Goal: Information Seeking & Learning: Compare options

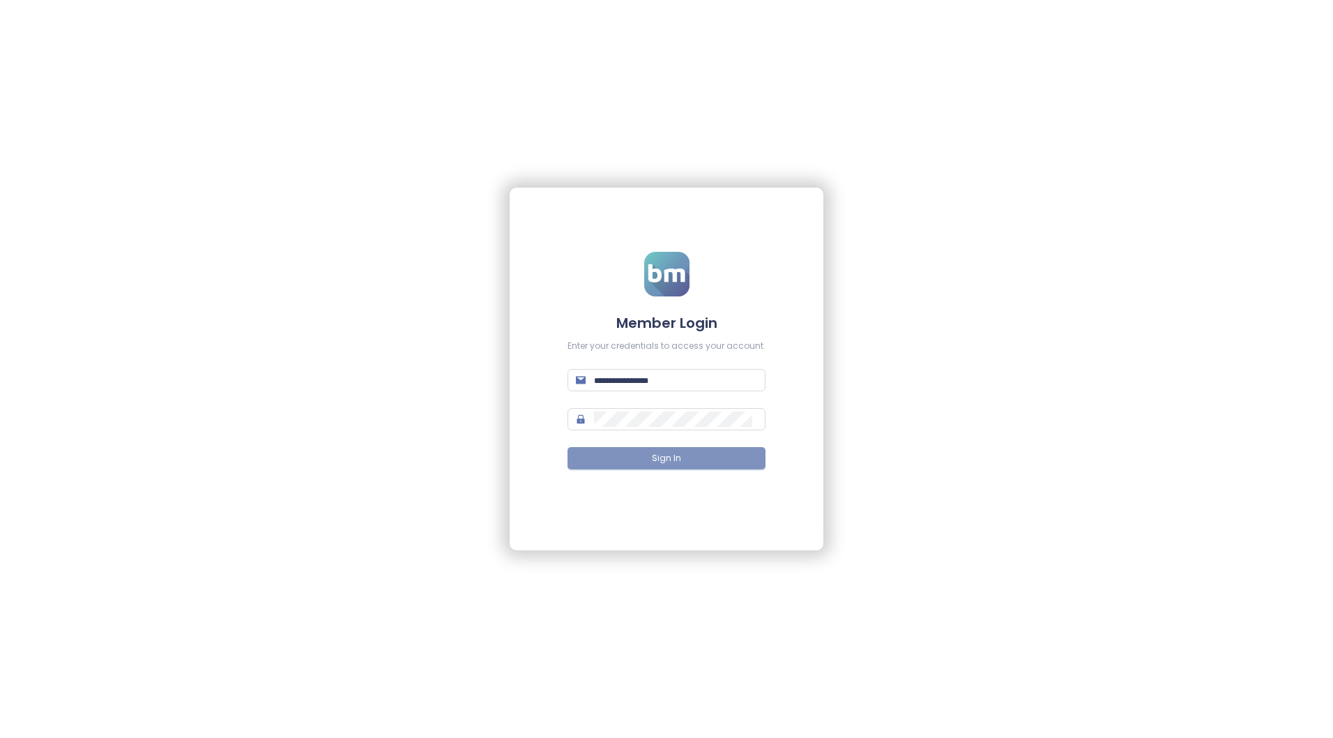
type input "**********"
click at [685, 455] on button "Sign In" at bounding box center [666, 458] width 198 height 22
type input "**********"
click at [663, 450] on button "Sign In" at bounding box center [666, 458] width 198 height 22
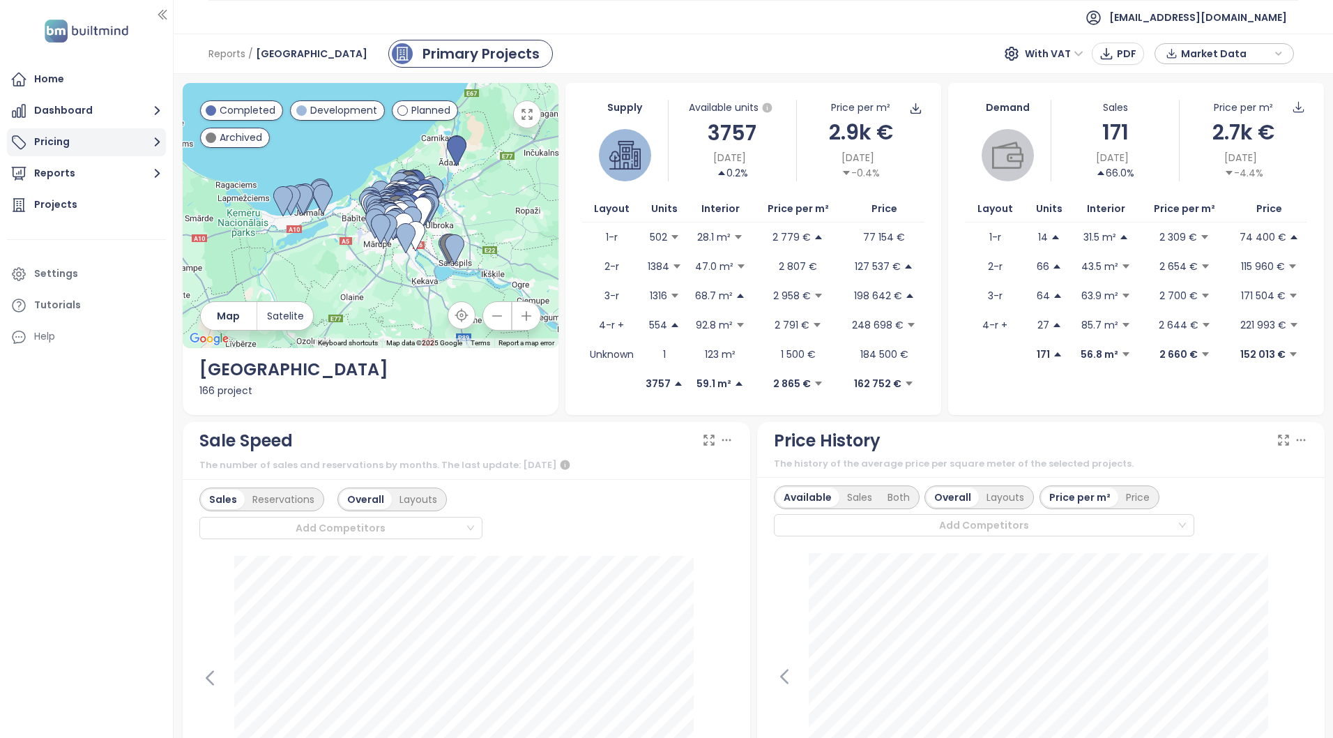
click at [73, 148] on button "Pricing" at bounding box center [86, 142] width 159 height 28
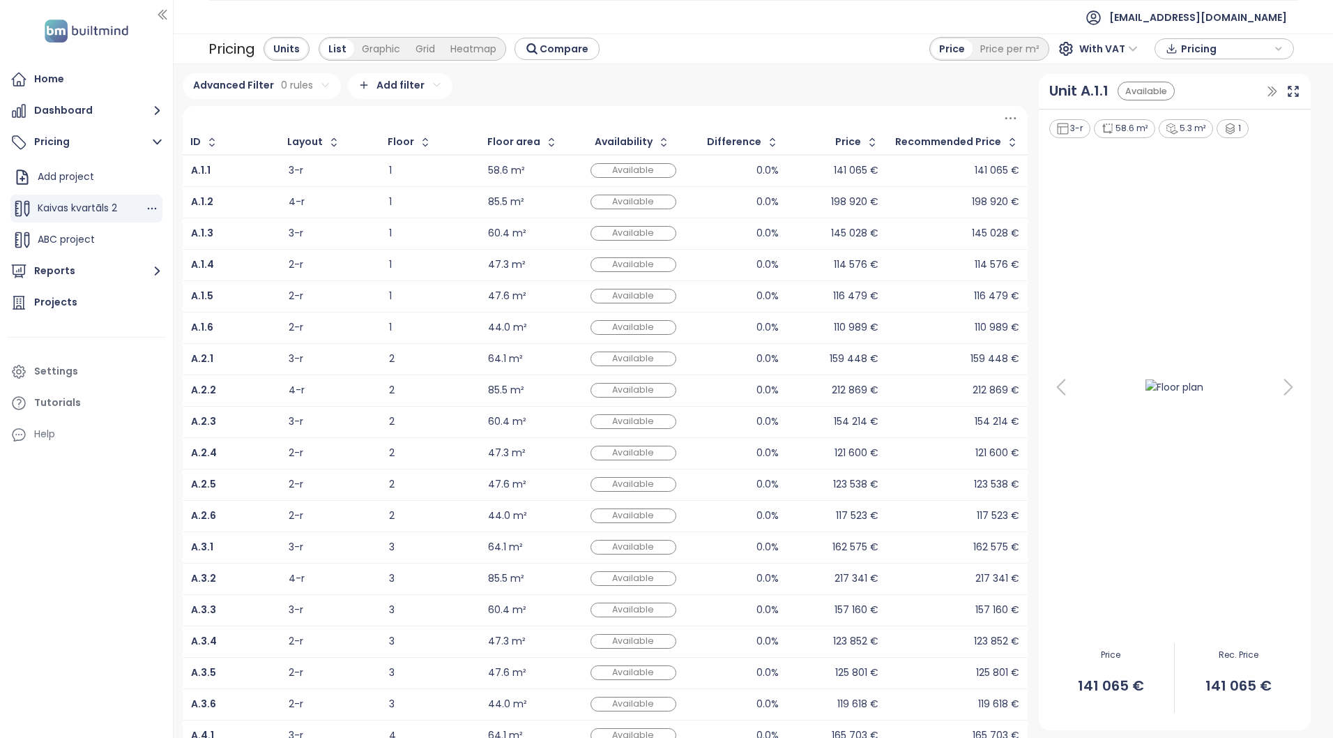
click at [78, 206] on span "Kaivas kvartāls 2" at bounding box center [77, 208] width 79 height 14
click at [100, 204] on span "Kaivas kvartāls 2" at bounding box center [77, 208] width 79 height 14
click at [367, 42] on div "Graphic" at bounding box center [381, 49] width 54 height 20
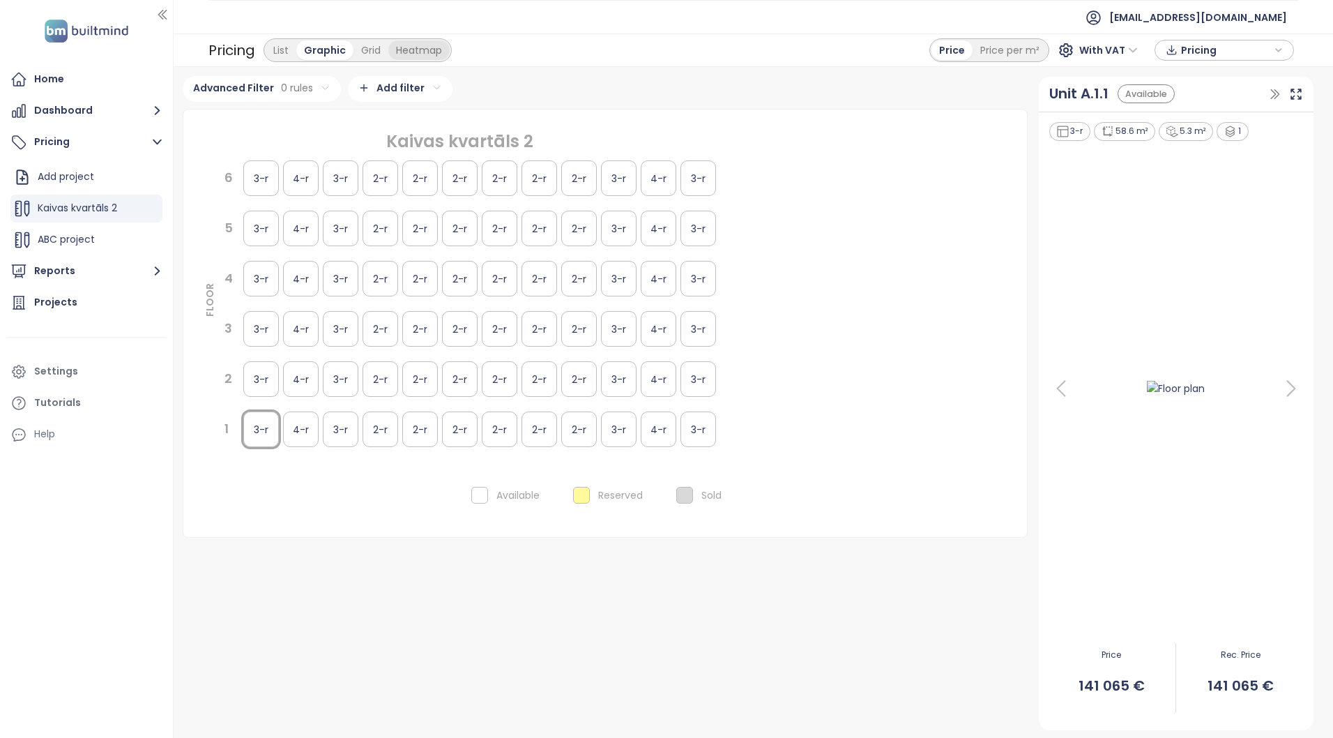
click at [422, 47] on div "Heatmap" at bounding box center [418, 50] width 61 height 20
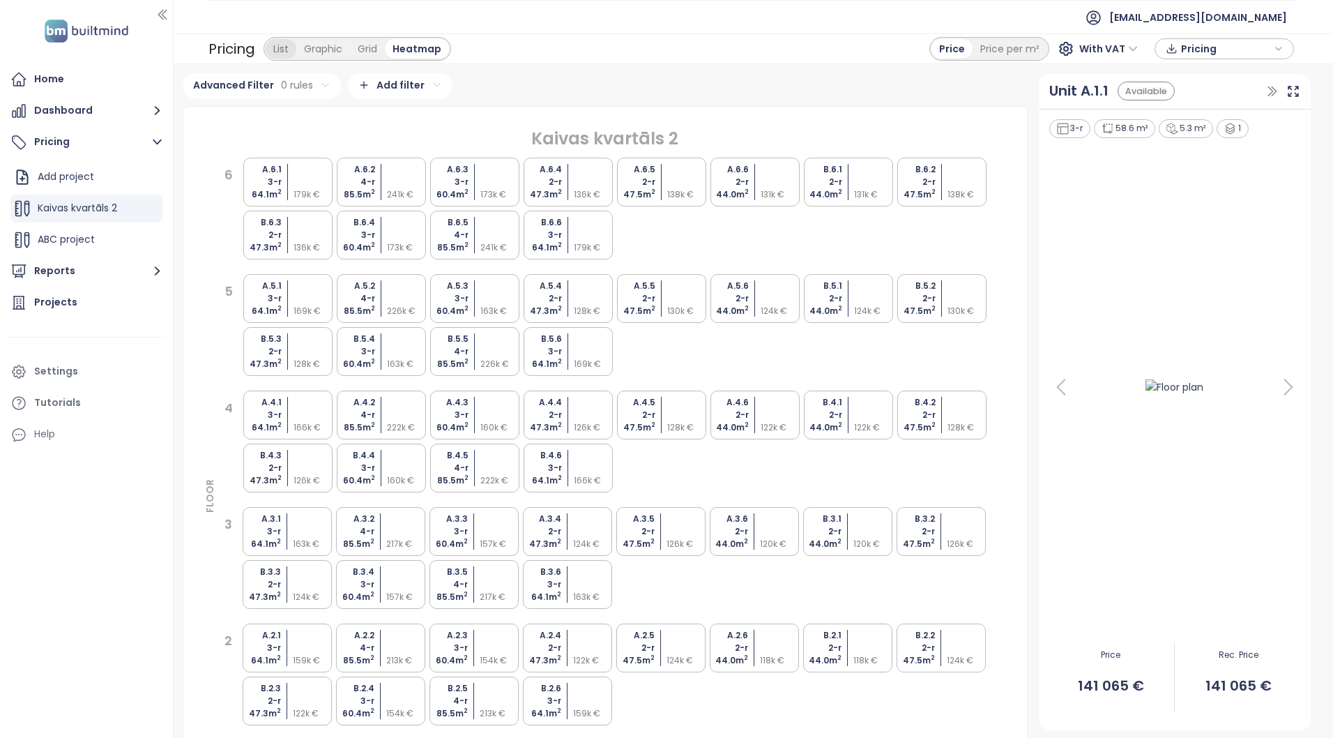
click at [280, 52] on div "List" at bounding box center [281, 49] width 31 height 20
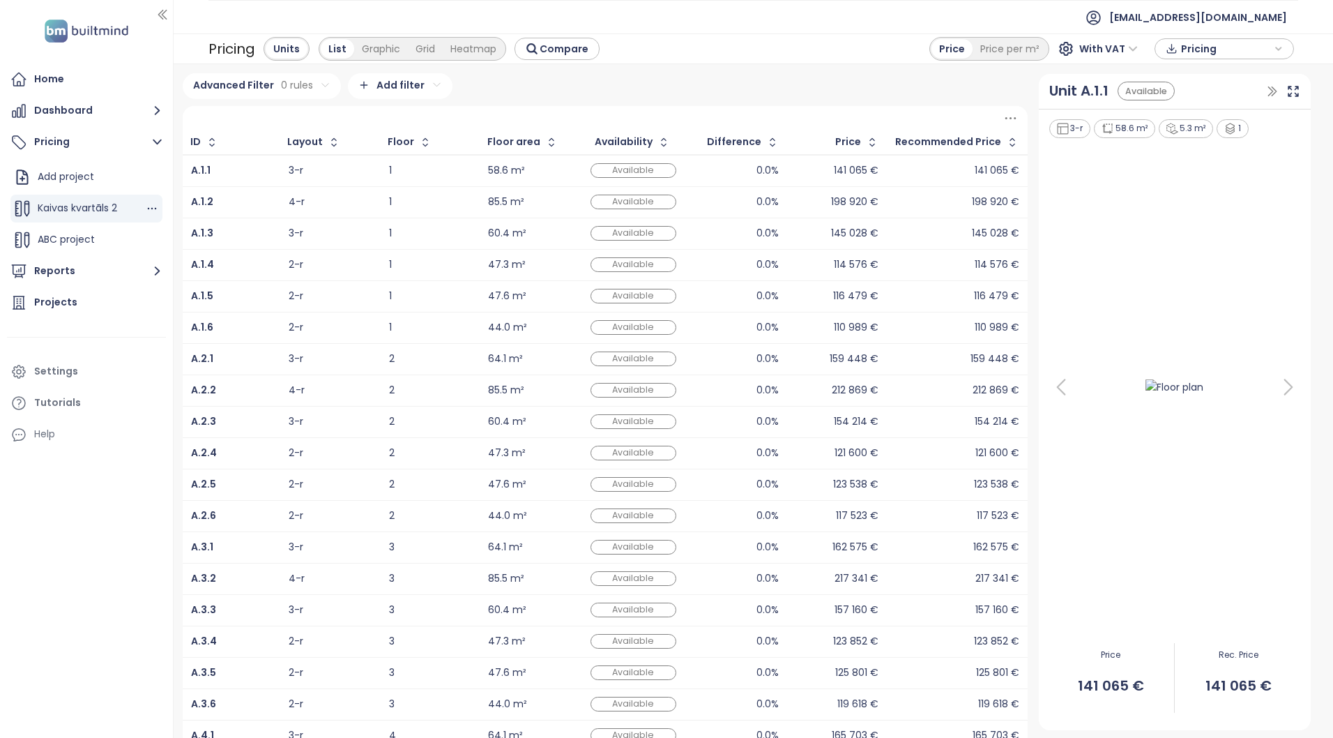
click at [89, 211] on span "Kaivas kvartāls 2" at bounding box center [77, 208] width 79 height 14
click at [153, 208] on icon "button" at bounding box center [152, 208] width 14 height 14
click at [72, 208] on span "Kaivas kvartāls 2" at bounding box center [77, 208] width 79 height 14
click at [433, 86] on html "Home Dashboard Pricing Add project Kaivas kvartāls 2 ABC project Reports Projec…" at bounding box center [666, 369] width 1333 height 738
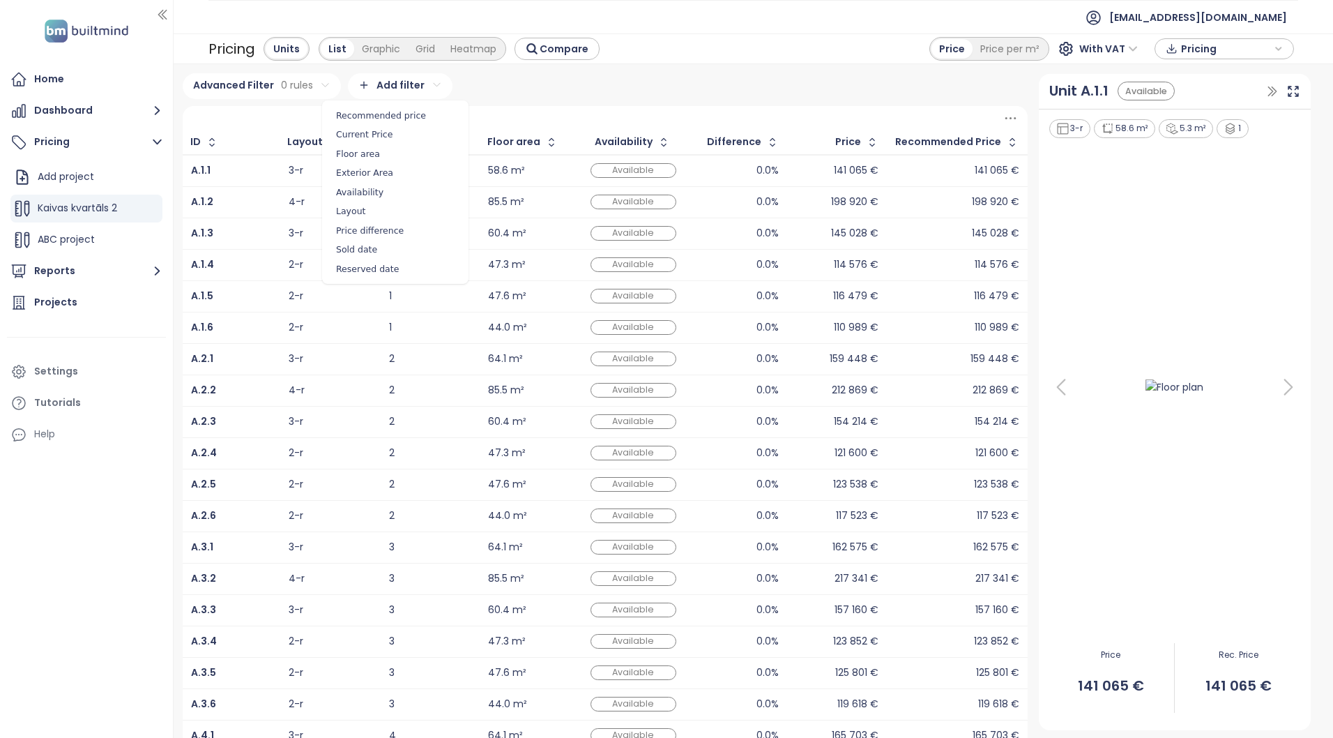
click at [546, 91] on html "Home Dashboard Pricing Add project Kaivas kvartāls 2 ABC project Reports Projec…" at bounding box center [666, 369] width 1333 height 738
click at [554, 56] on button "Compare" at bounding box center [556, 49] width 85 height 22
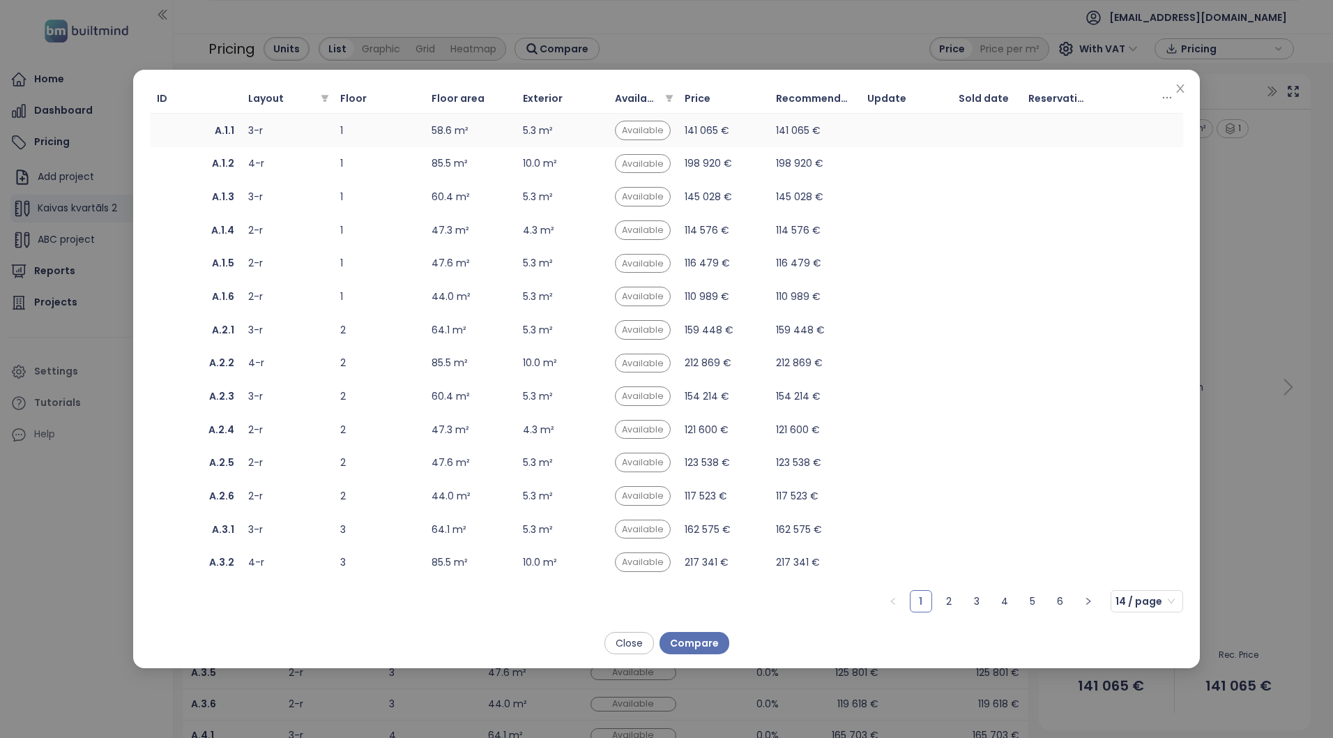
click at [250, 134] on div "3-r" at bounding box center [286, 130] width 77 height 15
click at [1182, 91] on icon "close" at bounding box center [1180, 88] width 8 height 8
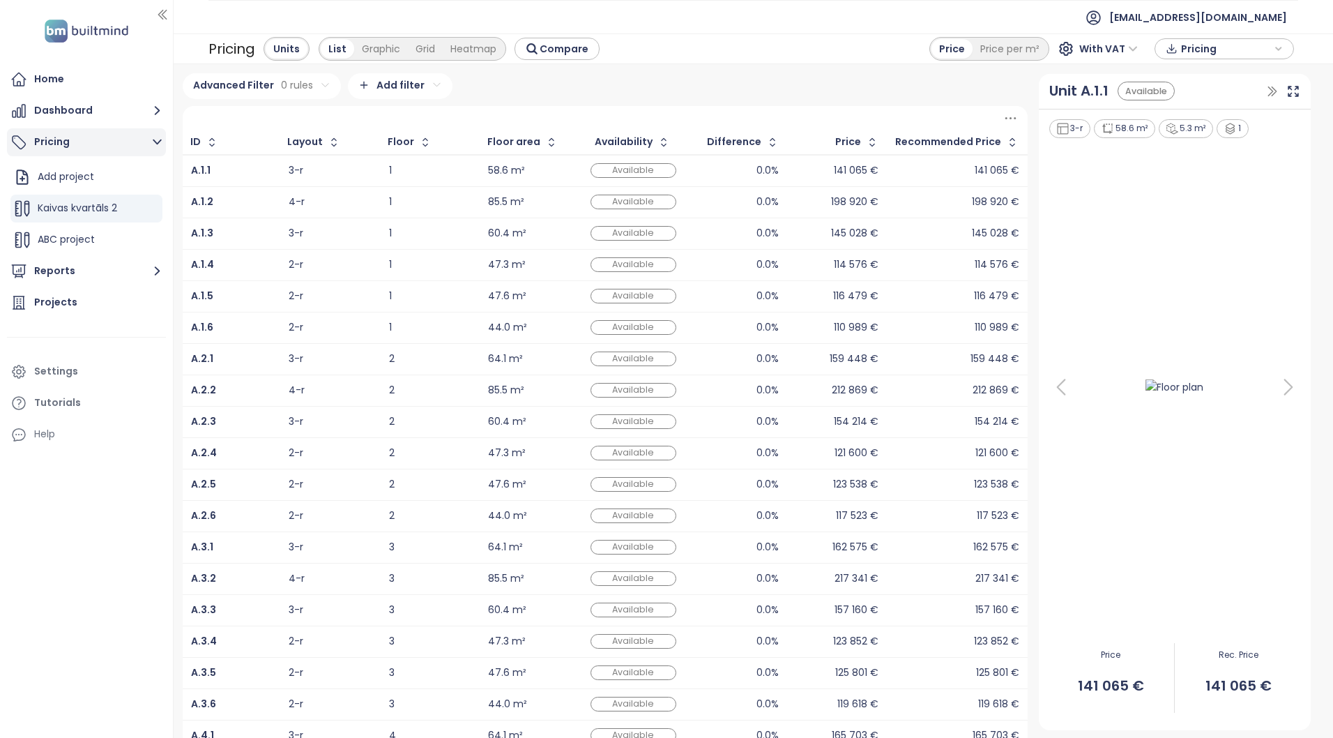
click at [56, 143] on button "Pricing" at bounding box center [86, 142] width 159 height 28
click at [54, 143] on button "Pricing" at bounding box center [86, 142] width 159 height 28
click at [71, 211] on span "Kaivas kvartāls 2" at bounding box center [77, 208] width 79 height 14
click at [63, 212] on span "Kaivas kvartāls 2" at bounding box center [77, 208] width 79 height 14
click at [61, 236] on span "ABC project" at bounding box center [66, 239] width 57 height 14
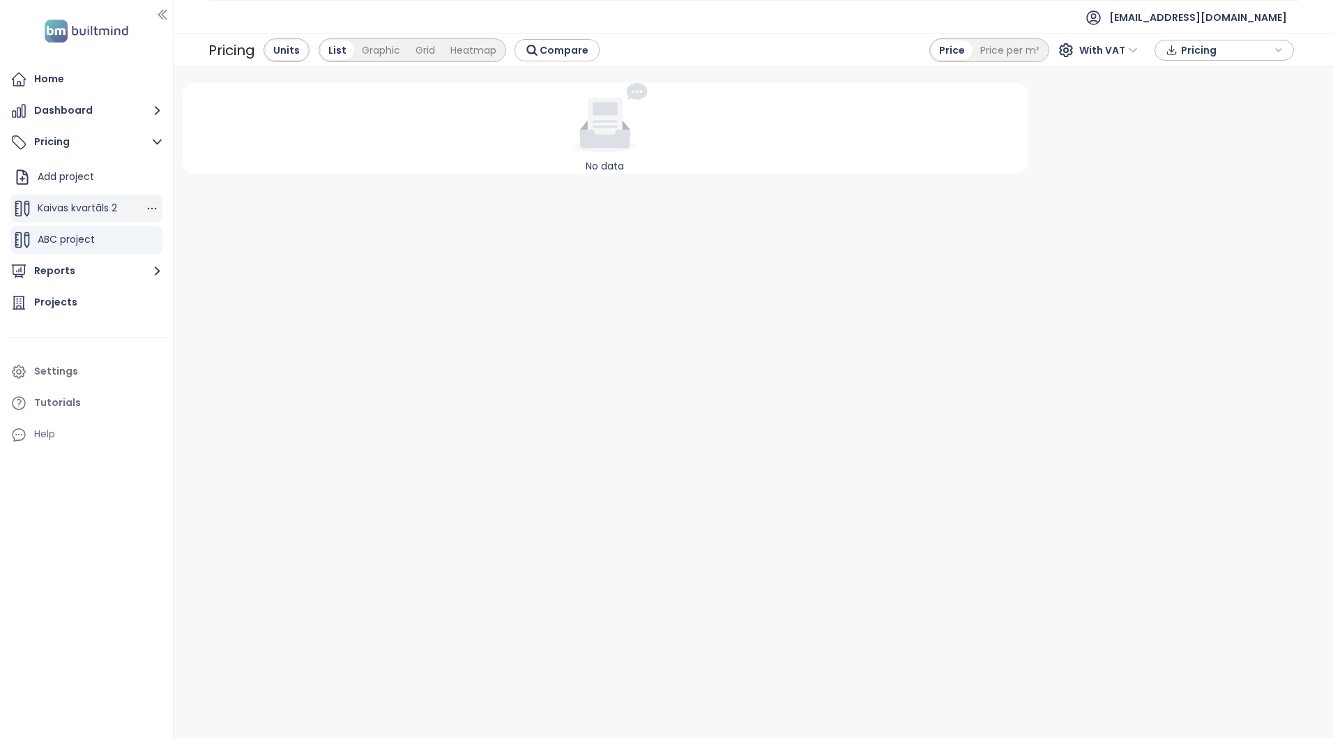
click at [79, 204] on span "Kaivas kvartāls 2" at bounding box center [77, 208] width 79 height 14
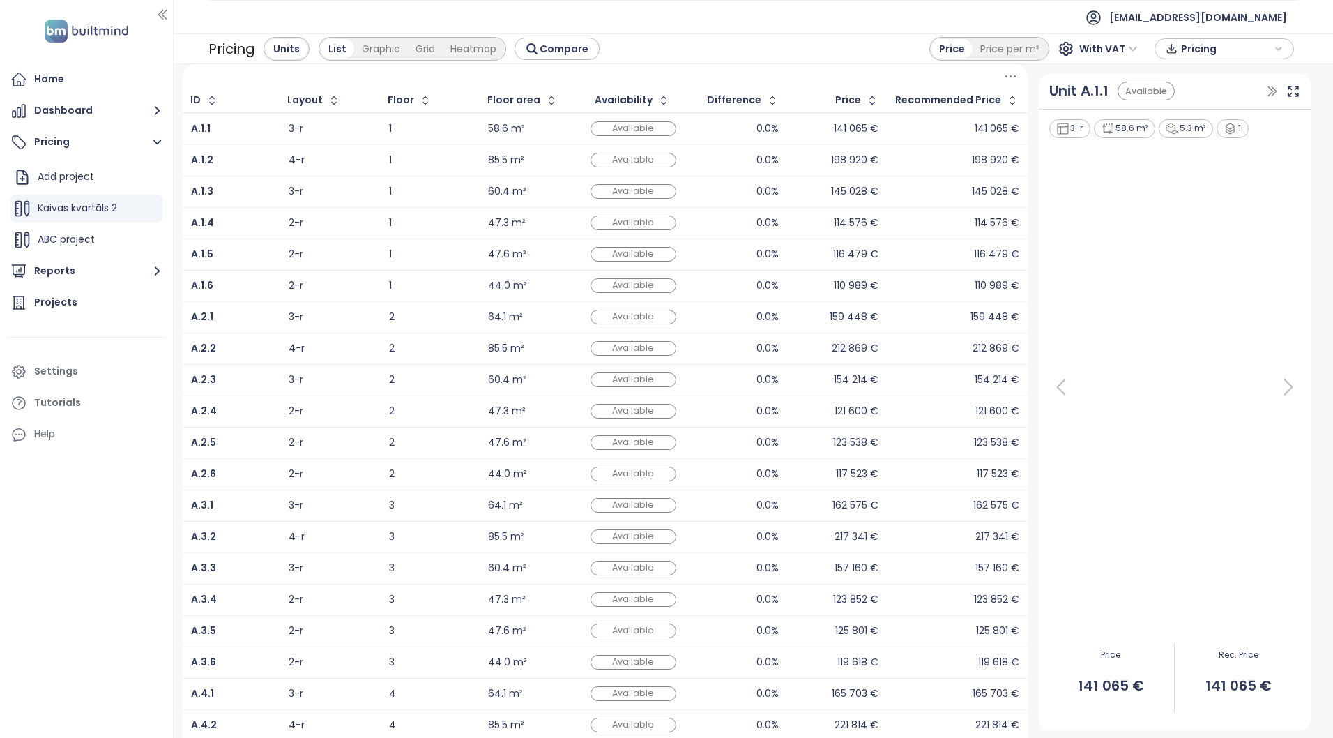
scroll to position [89, 0]
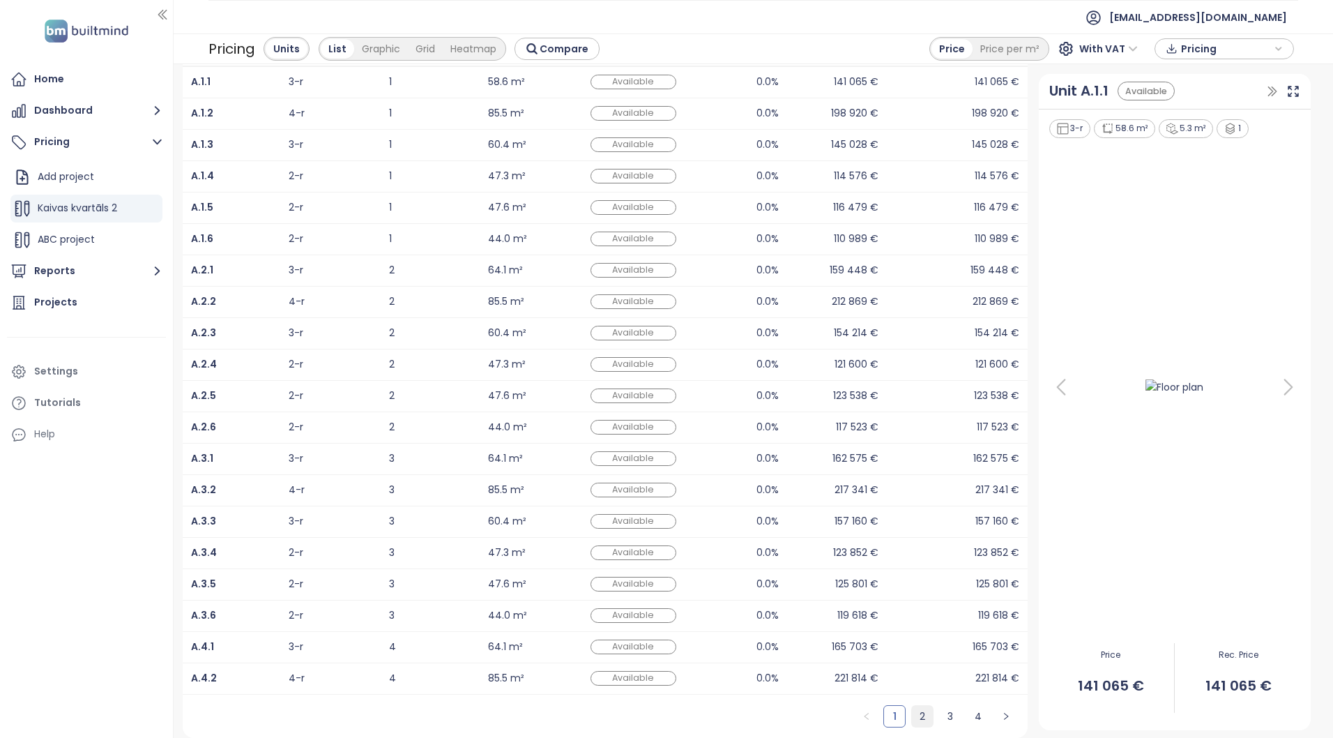
click at [923, 716] on link "2" at bounding box center [922, 715] width 21 height 21
click at [947, 715] on link "3" at bounding box center [950, 715] width 21 height 21
click at [995, 711] on button "button" at bounding box center [1006, 716] width 22 height 22
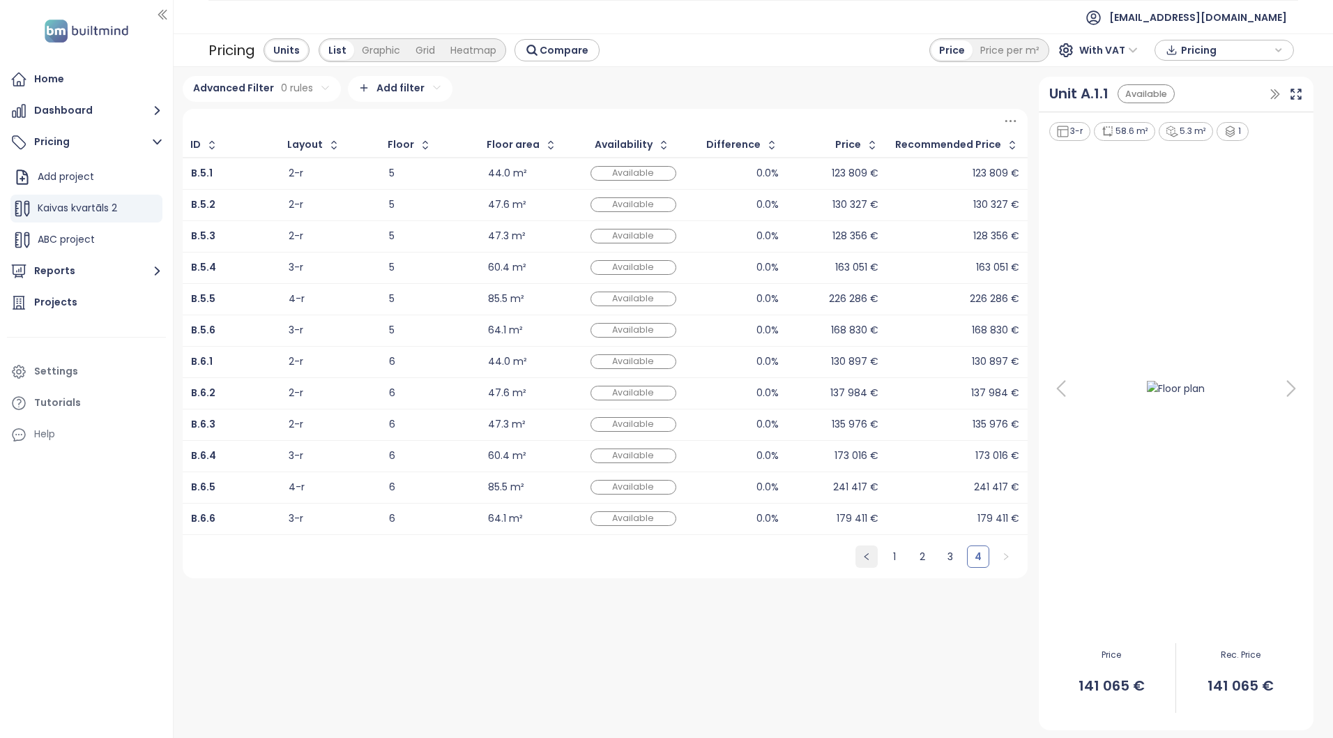
click at [863, 554] on icon "left" at bounding box center [866, 556] width 8 height 8
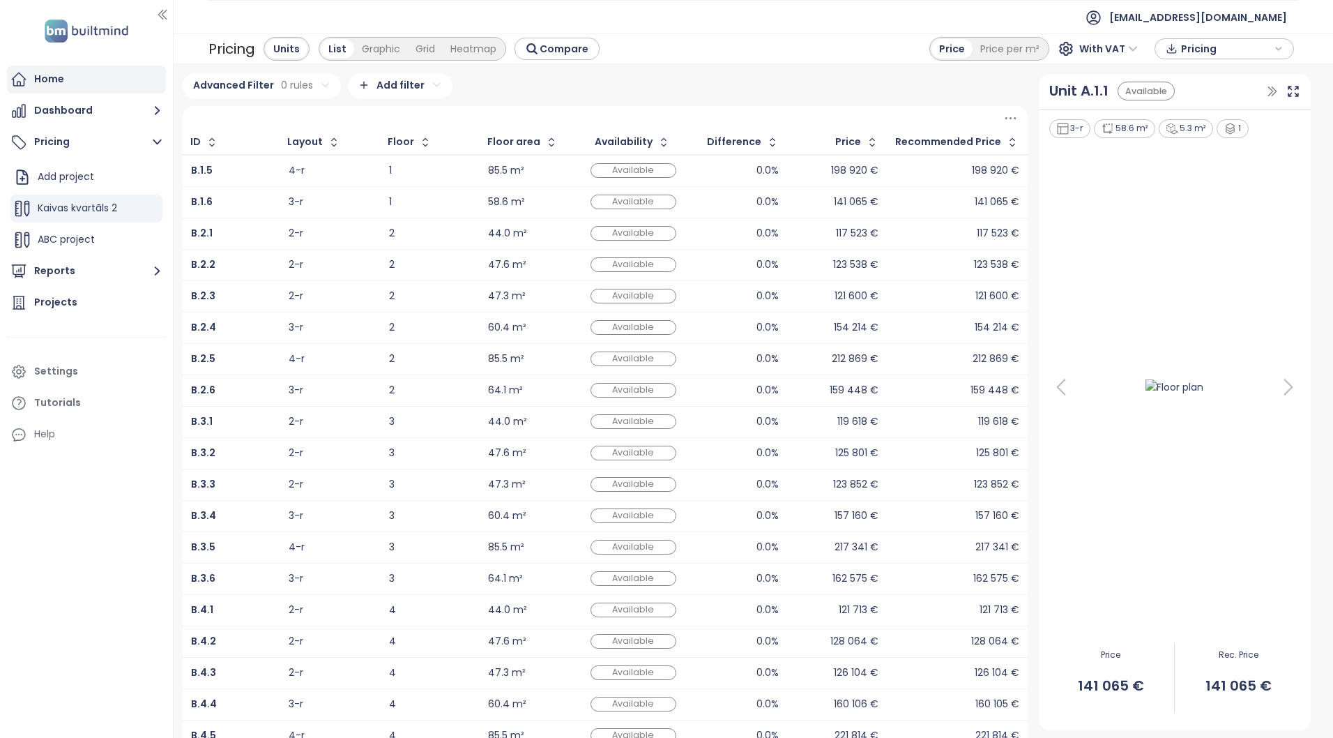
click at [59, 76] on div "Home" at bounding box center [49, 78] width 30 height 17
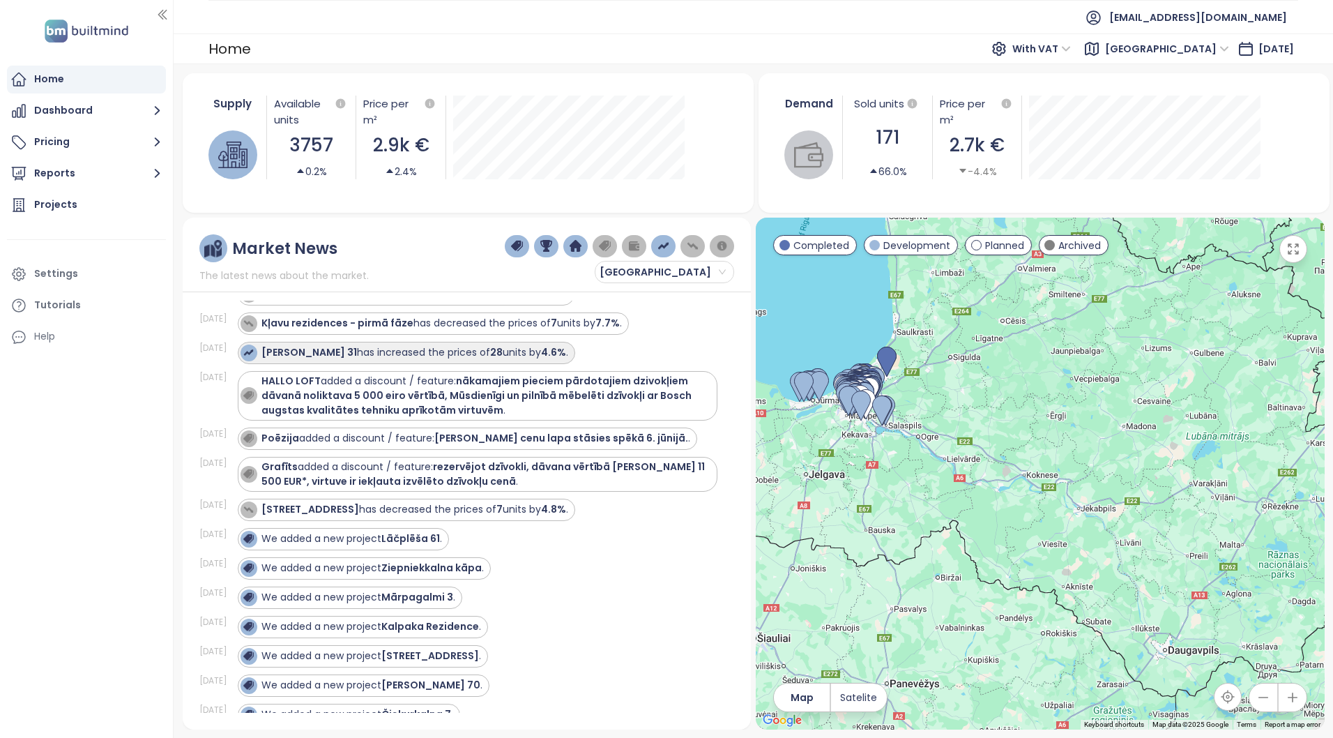
scroll to position [767, 0]
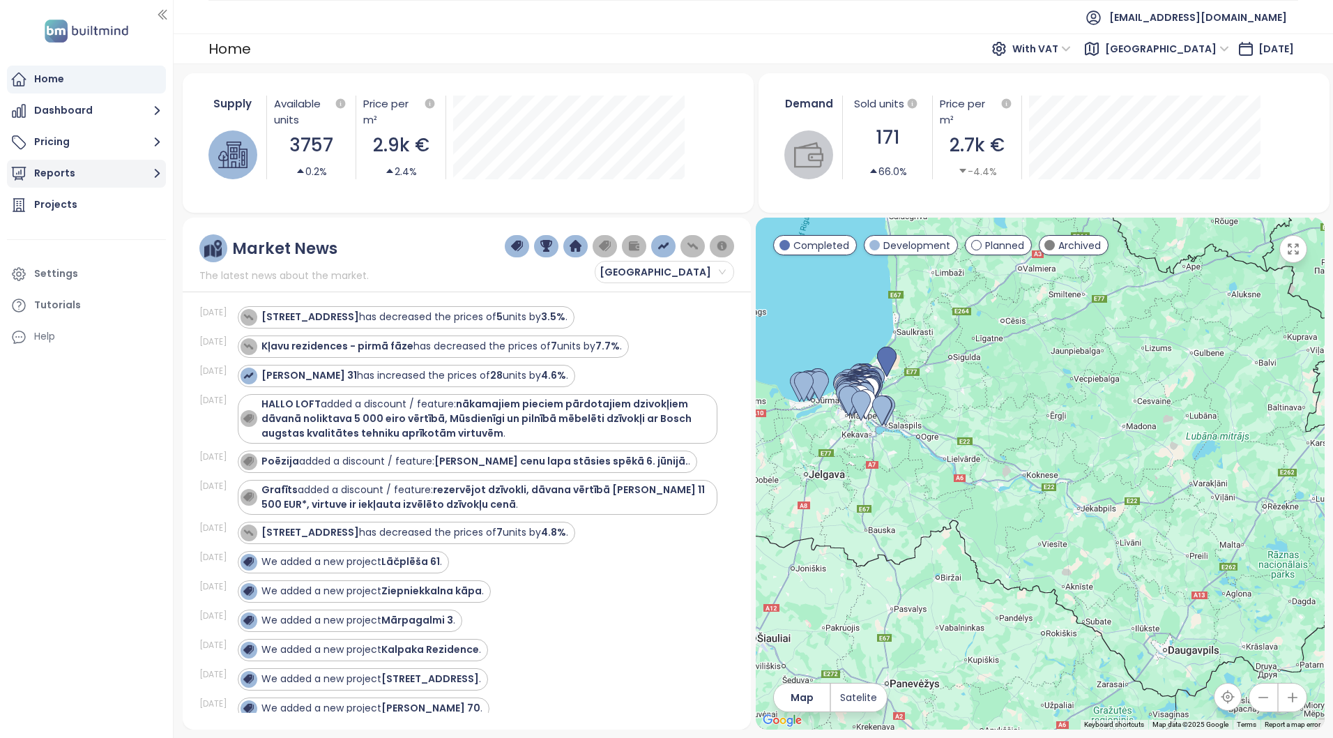
click at [52, 170] on button "Reports" at bounding box center [86, 174] width 159 height 28
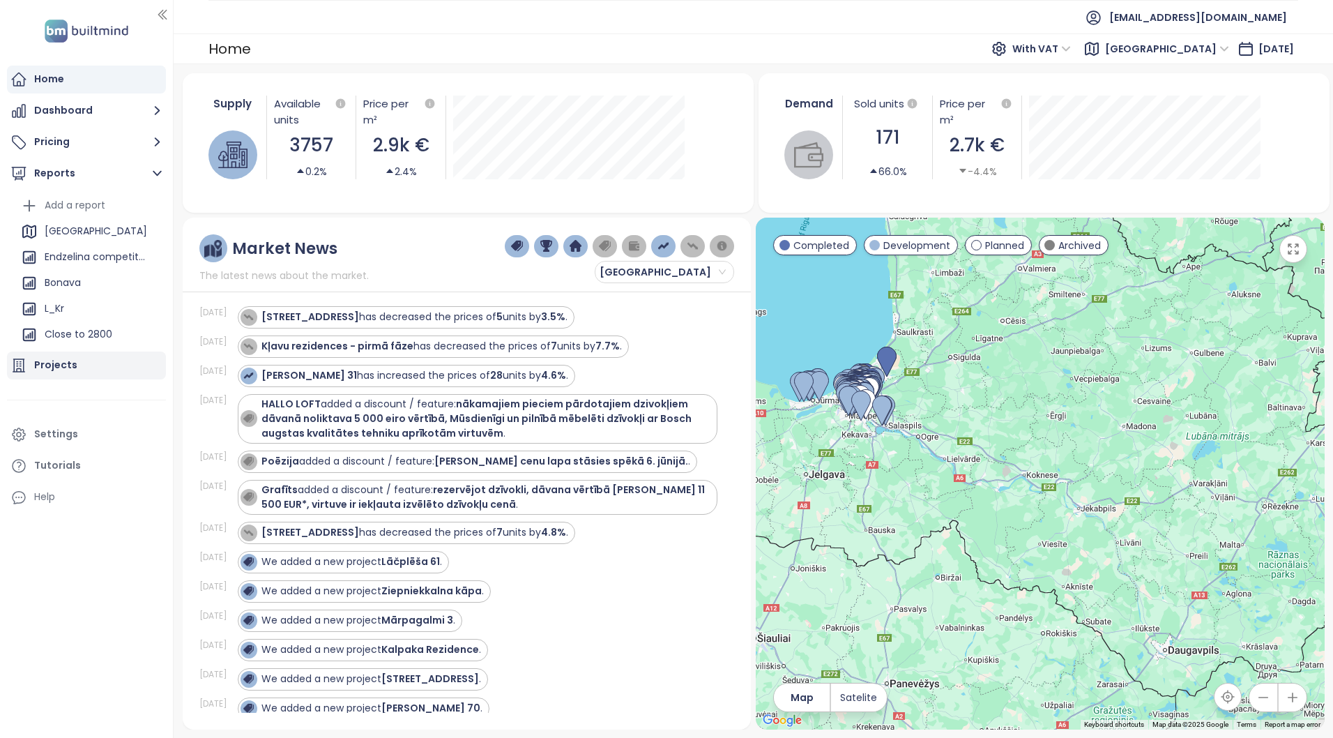
click at [62, 356] on div "Projects" at bounding box center [55, 364] width 43 height 17
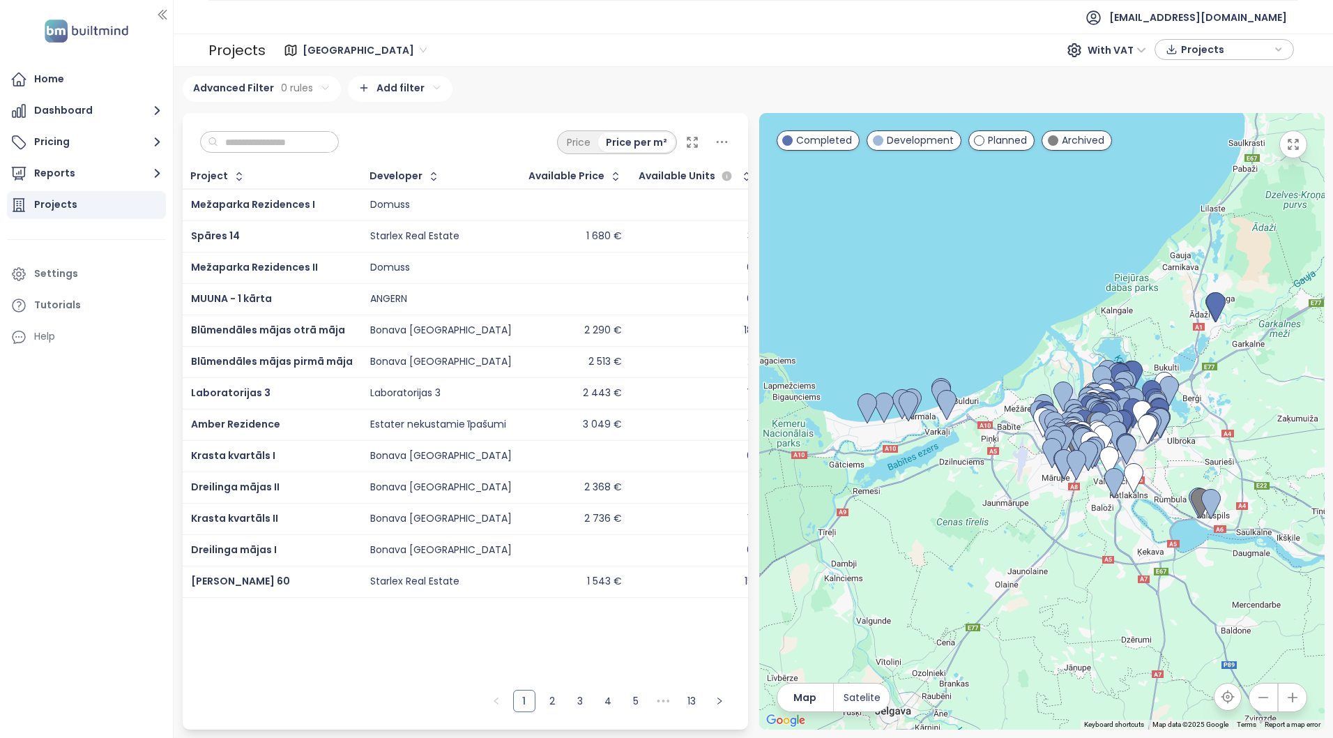
click at [74, 31] on img at bounding box center [86, 31] width 92 height 29
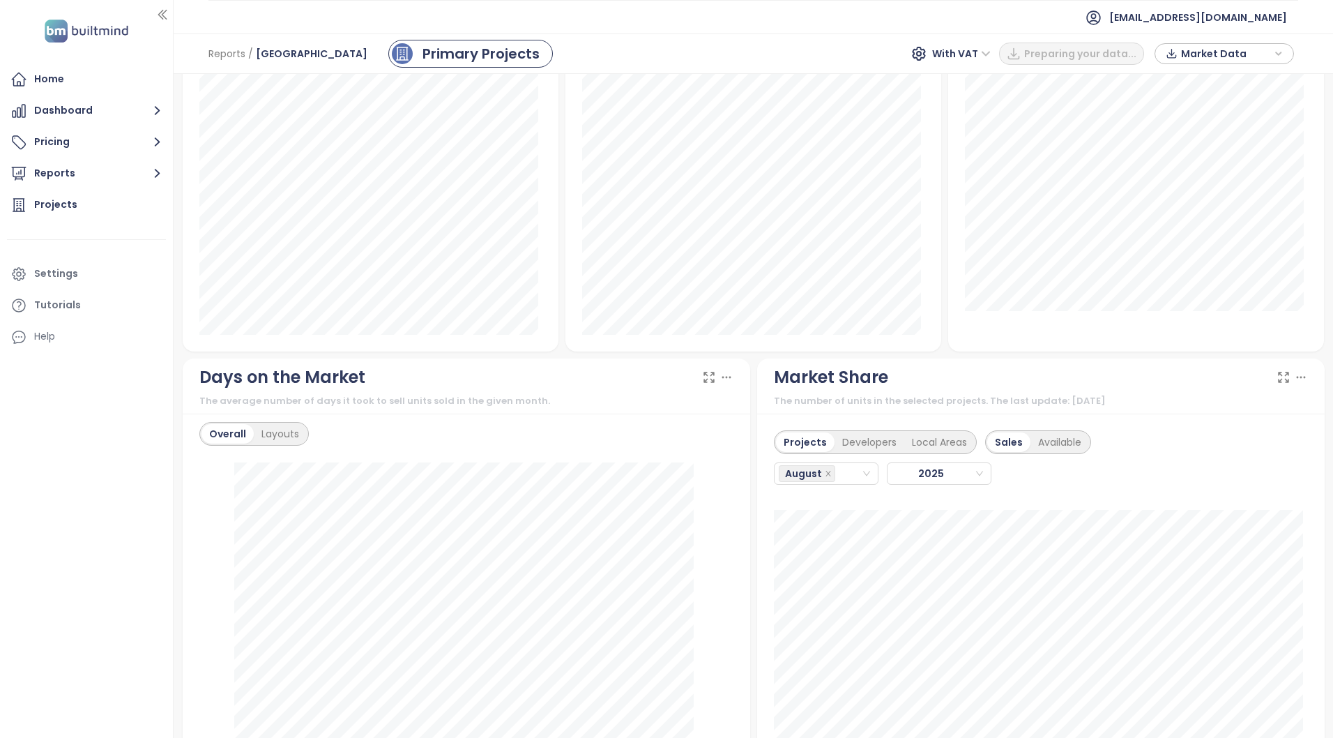
scroll to position [1115, 0]
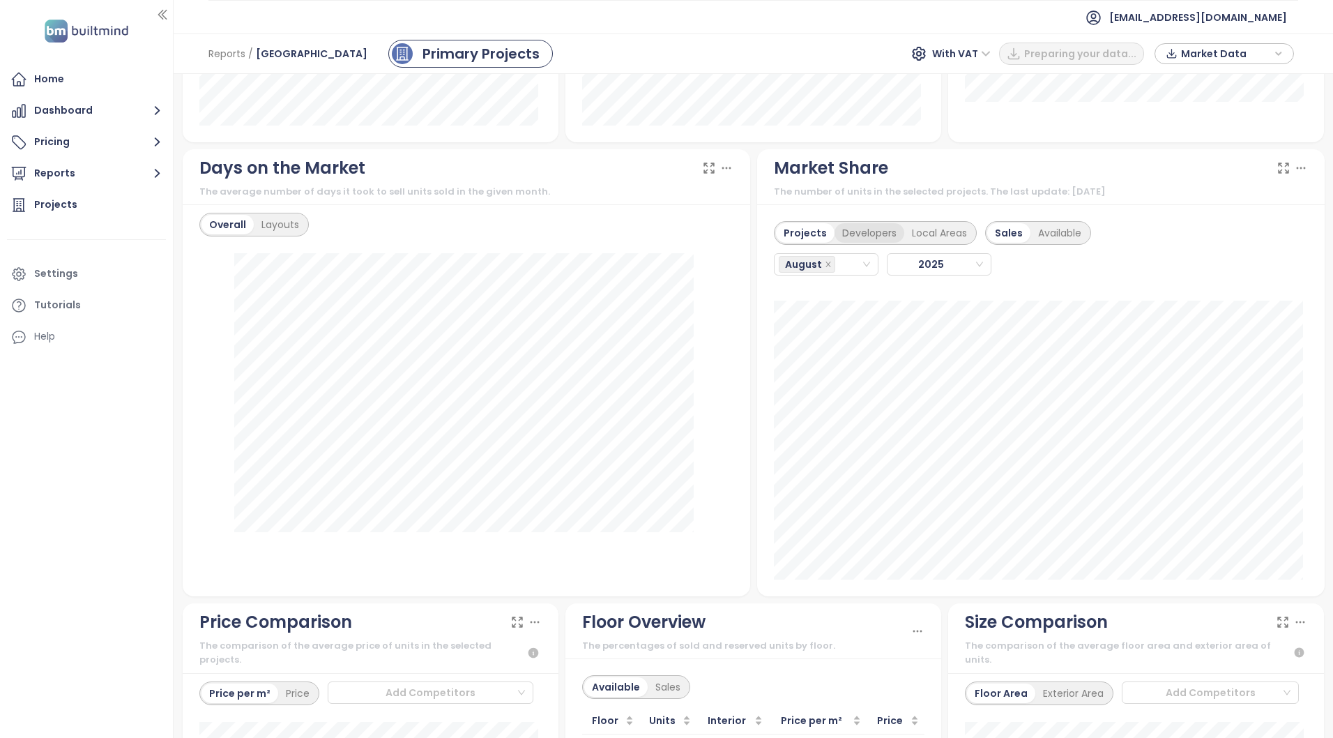
click at [864, 234] on div "Developers" at bounding box center [869, 233] width 70 height 20
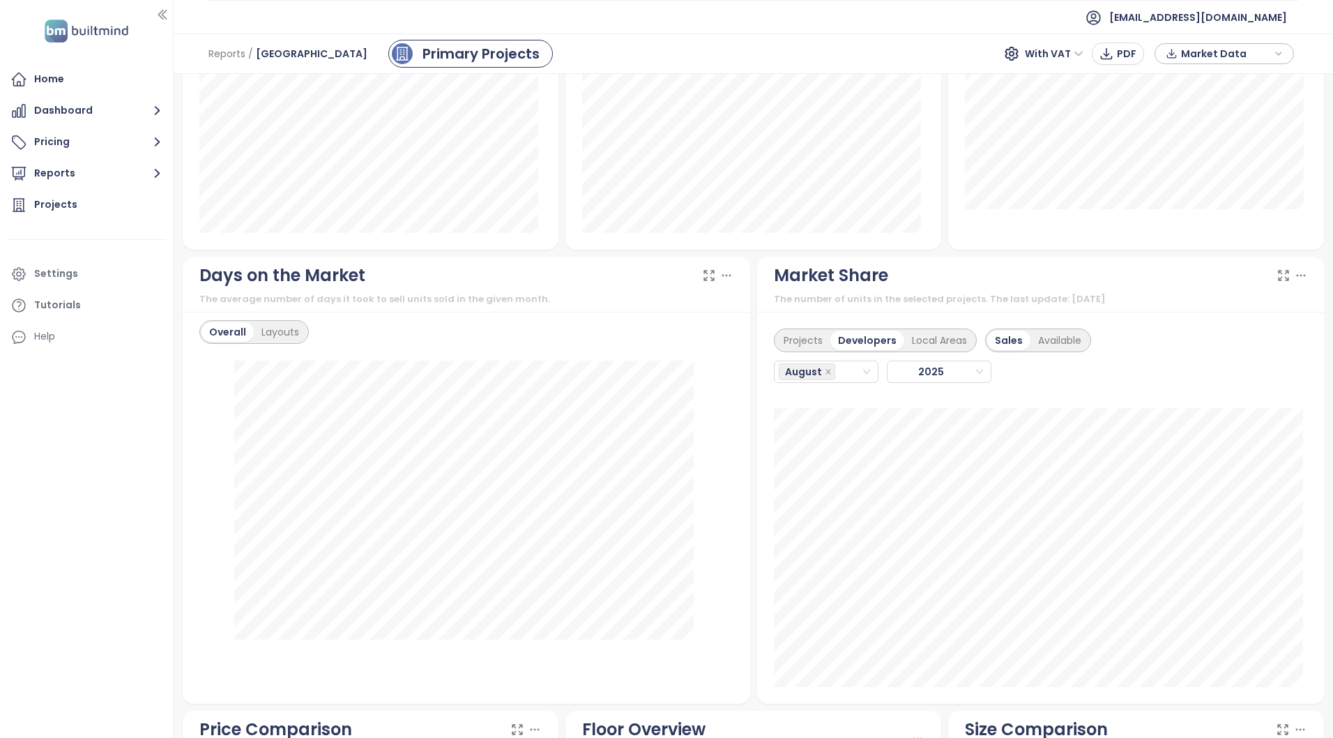
scroll to position [1046, 0]
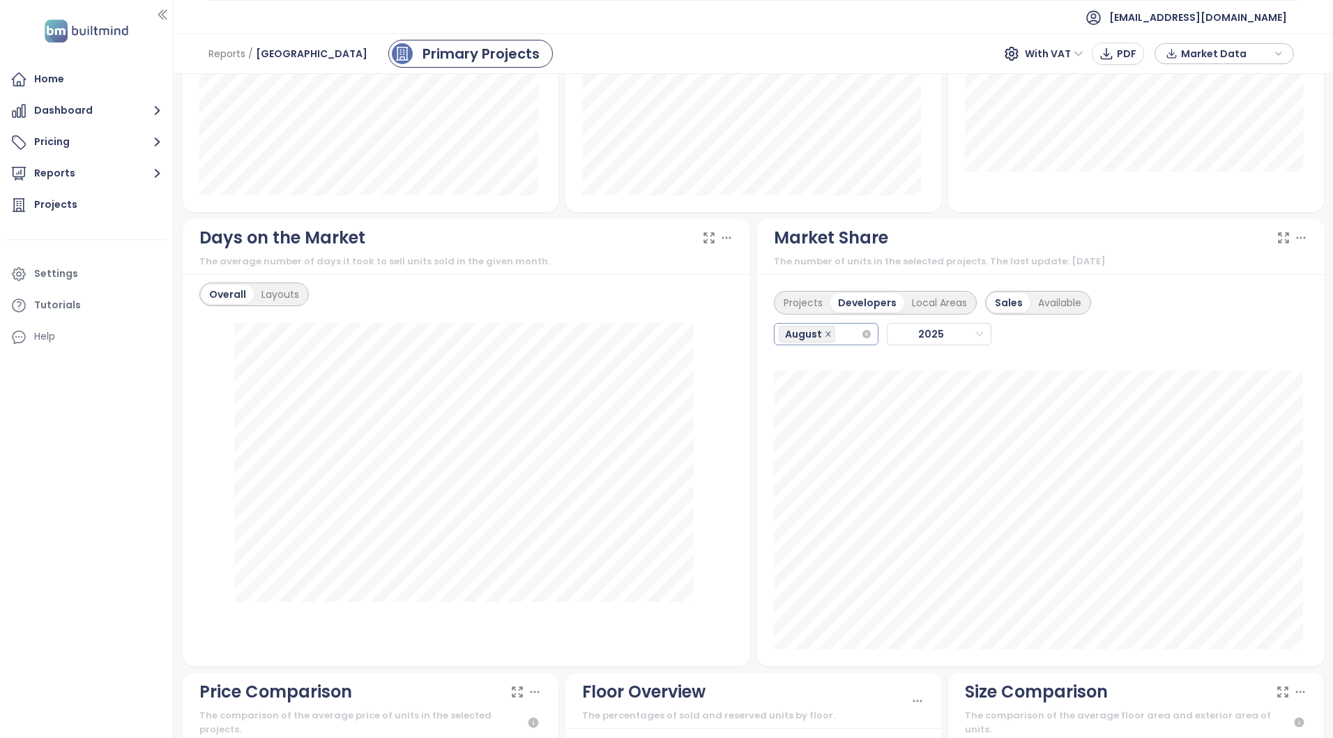
click at [825, 333] on icon "close" at bounding box center [828, 333] width 7 height 7
click at [825, 334] on icon "close" at bounding box center [828, 333] width 7 height 7
click at [825, 330] on icon "close" at bounding box center [828, 333] width 7 height 7
click at [862, 332] on icon "close-circle" at bounding box center [866, 334] width 8 height 8
click at [861, 340] on div "August" at bounding box center [826, 334] width 105 height 22
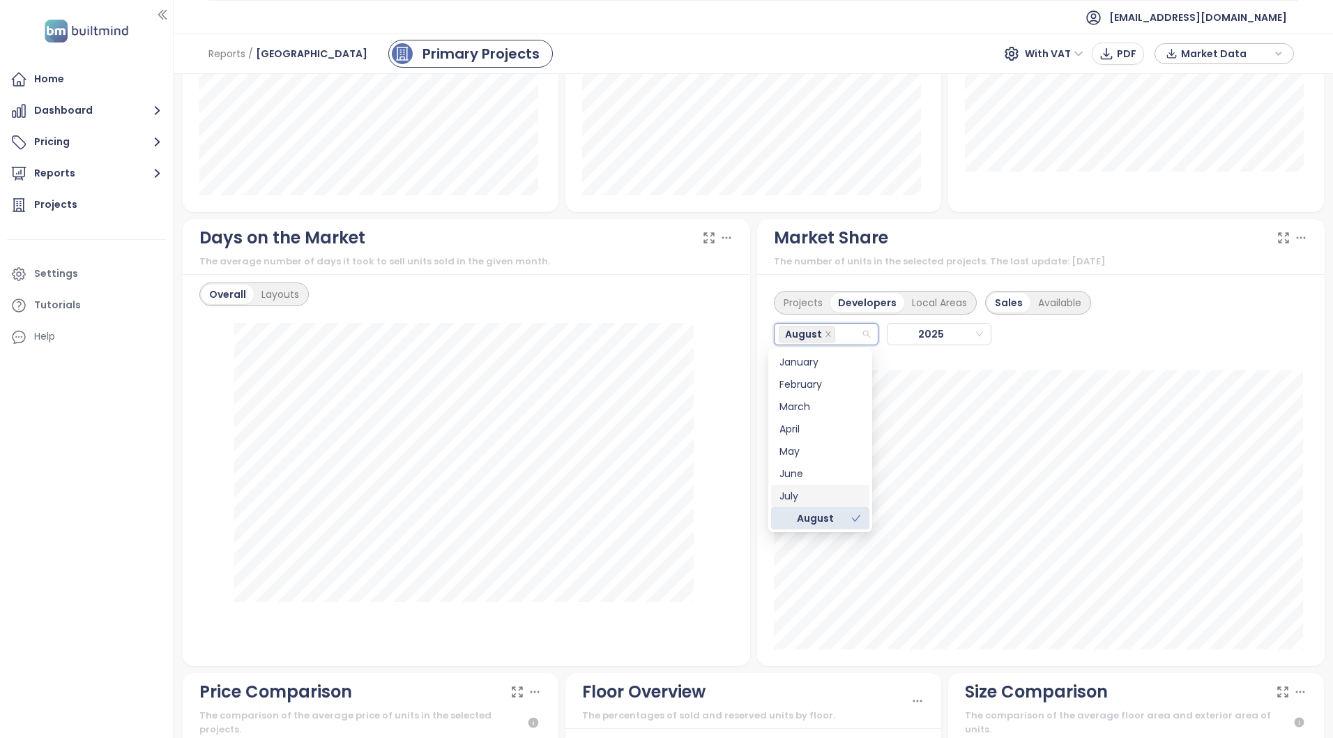
click at [828, 495] on div "July" at bounding box center [820, 495] width 82 height 15
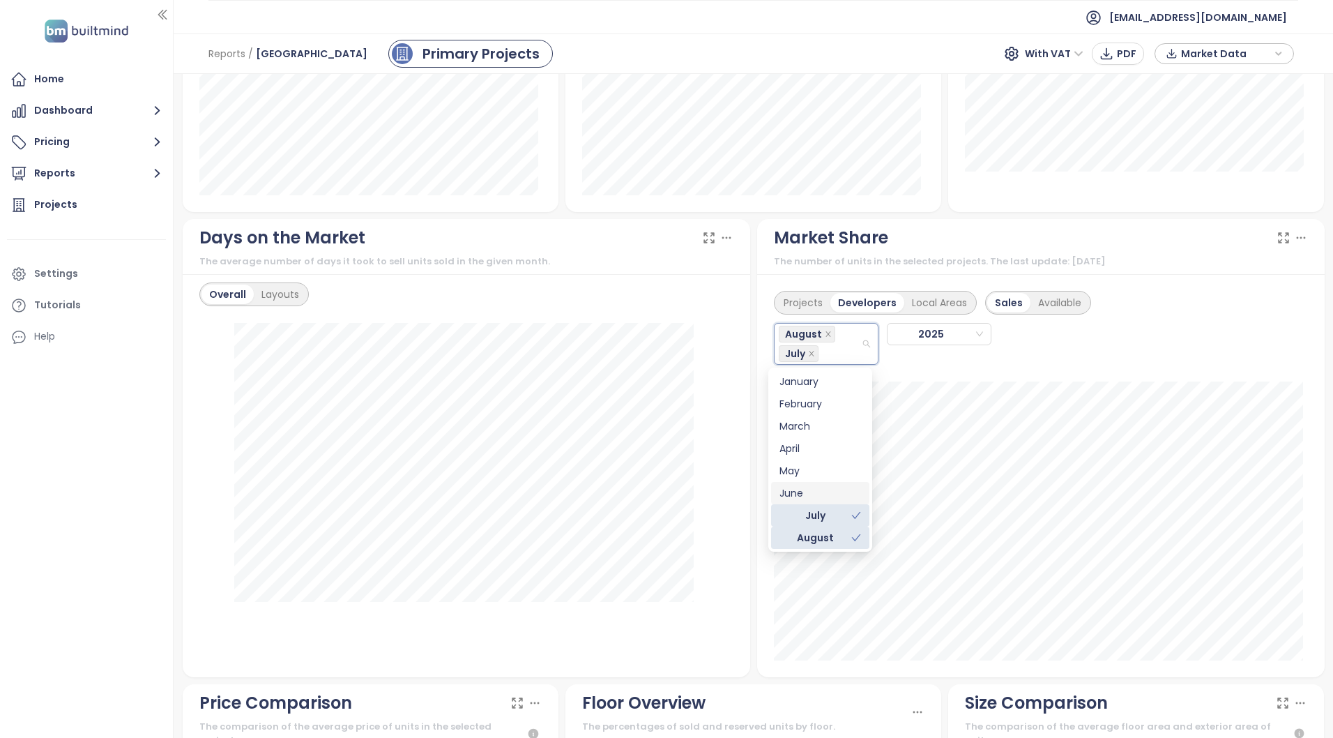
click at [1239, 215] on div "← Move left → Move right ↑ Move up ↓ Move down + Zoom in - Zoom out Home Jump l…" at bounding box center [753, 100] width 1149 height 2127
click at [825, 333] on icon "close" at bounding box center [827, 333] width 5 height 5
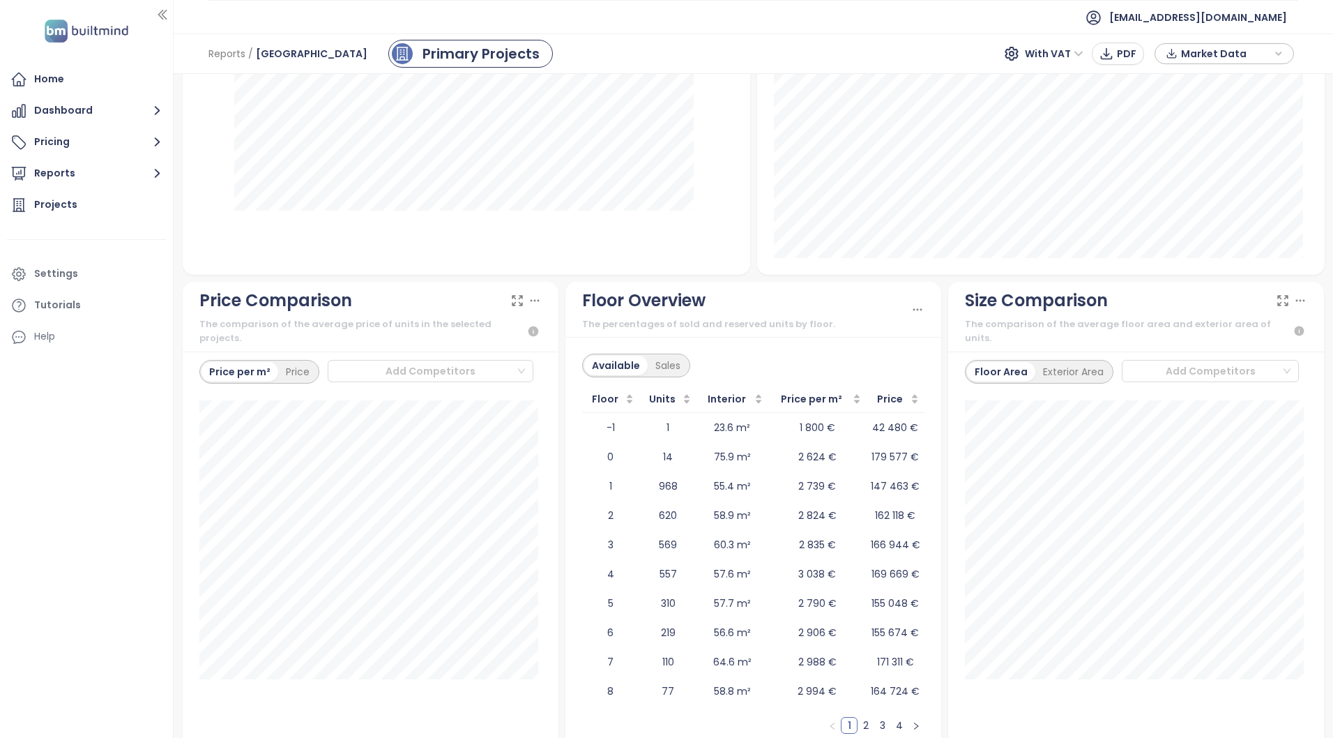
scroll to position [1469, 0]
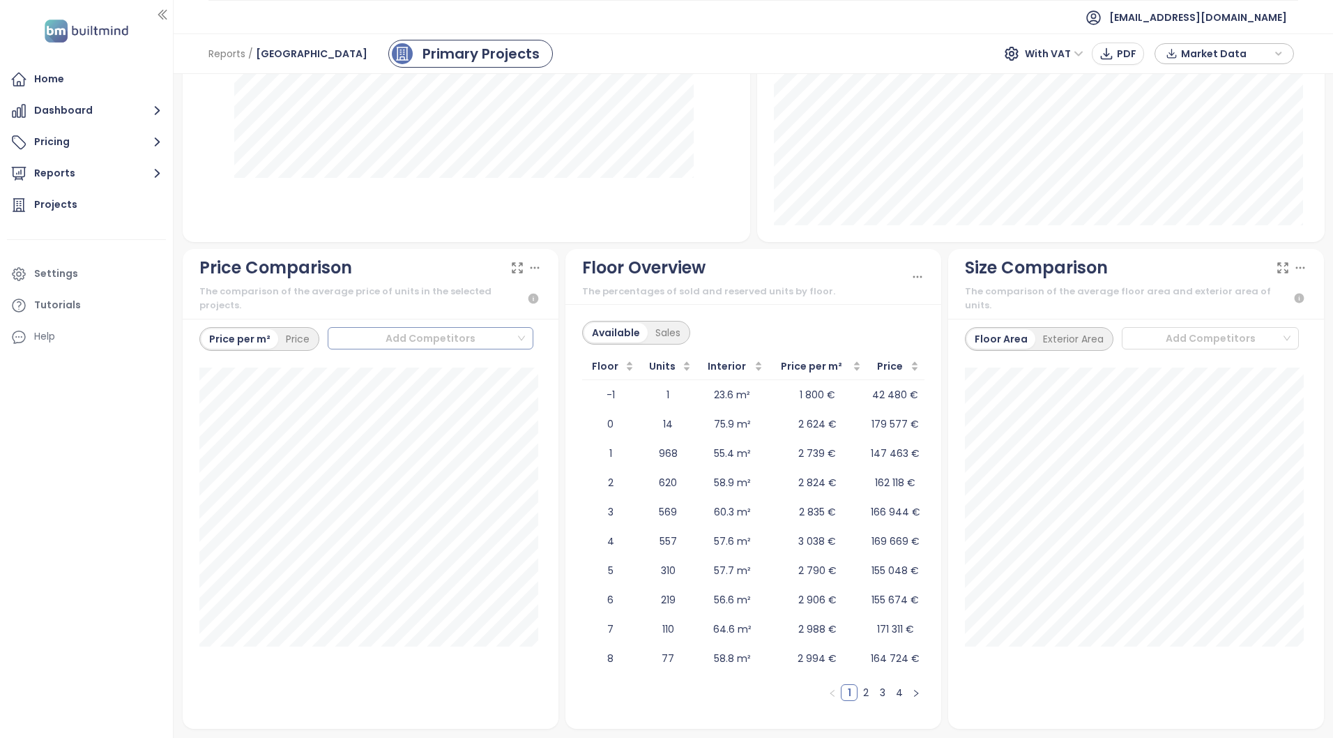
drag, startPoint x: 504, startPoint y: 317, endPoint x: 510, endPoint y: 325, distance: 9.5
click at [505, 330] on div at bounding box center [424, 338] width 183 height 17
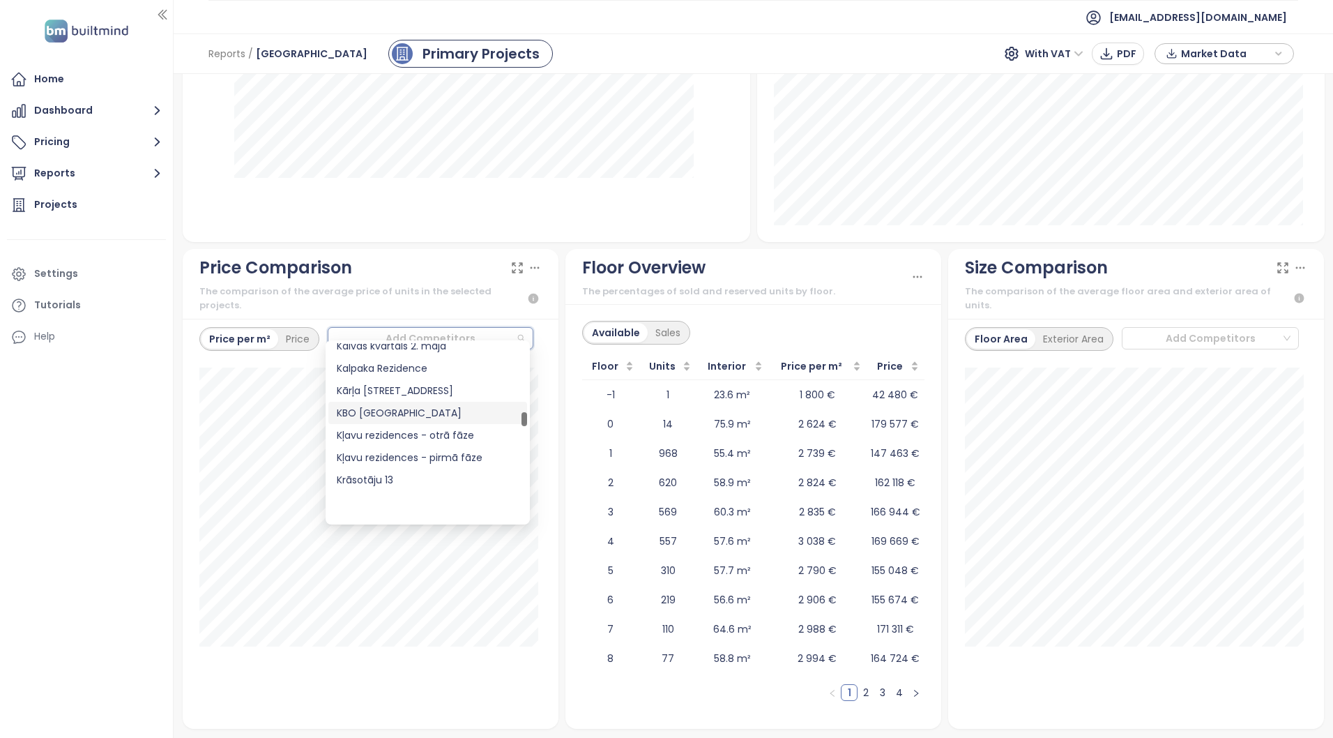
scroll to position [1185, 0]
click at [449, 463] on div "Kaivas kvartāls" at bounding box center [428, 462] width 182 height 15
click at [379, 457] on div "Kaivas kvartāls" at bounding box center [428, 462] width 182 height 15
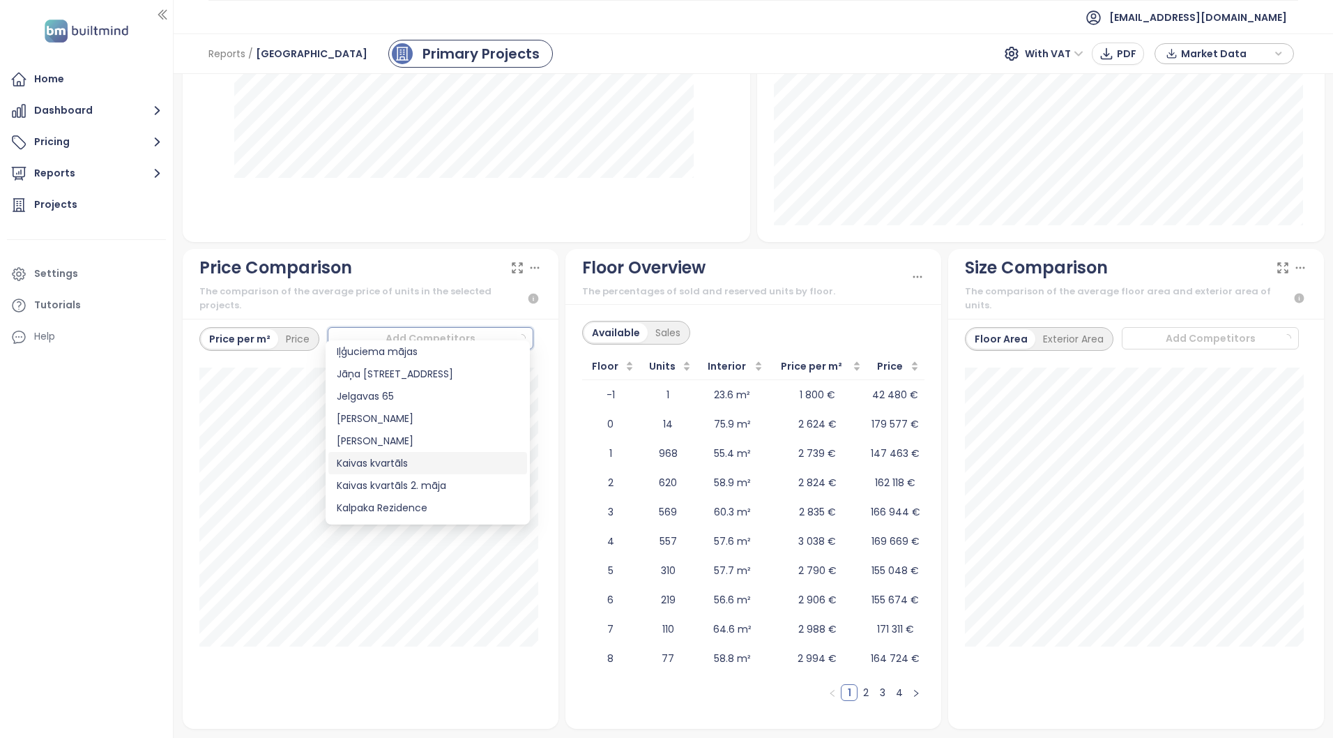
click at [379, 457] on div "Kaivas kvartāls" at bounding box center [428, 462] width 182 height 15
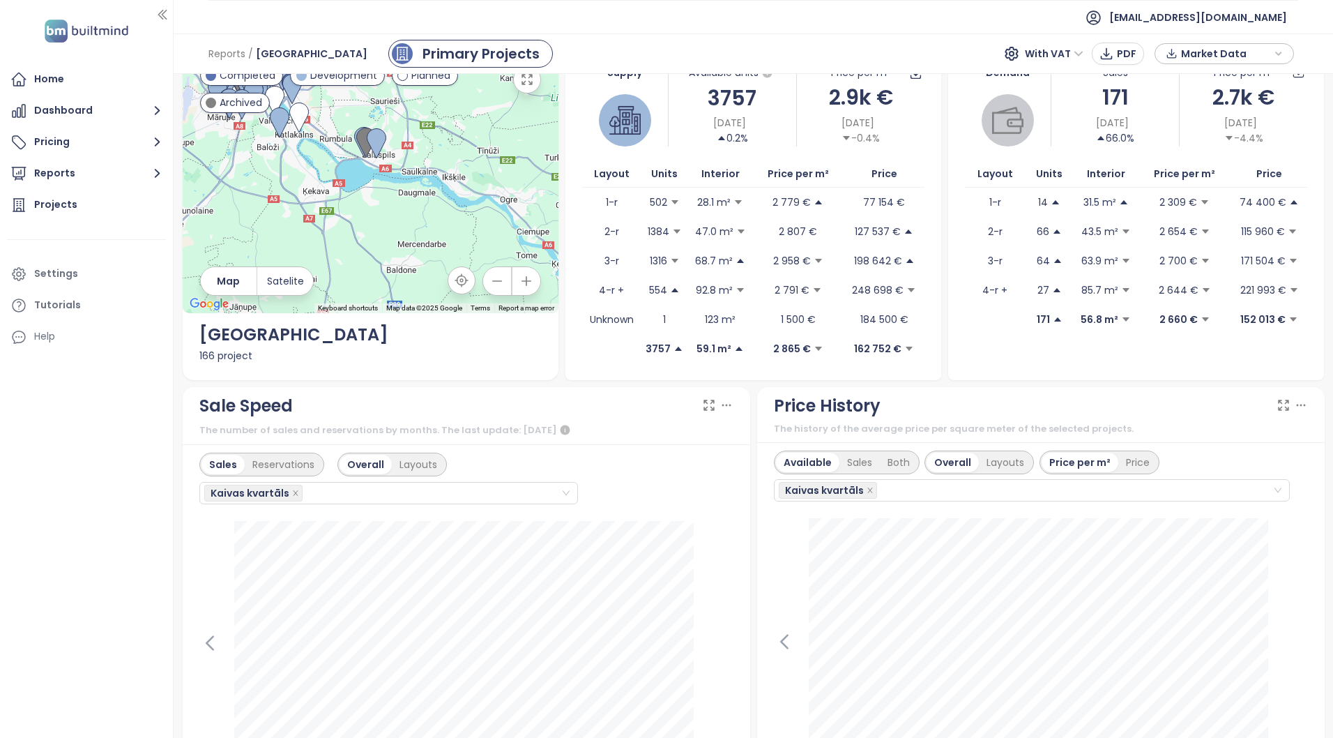
scroll to position [70, 0]
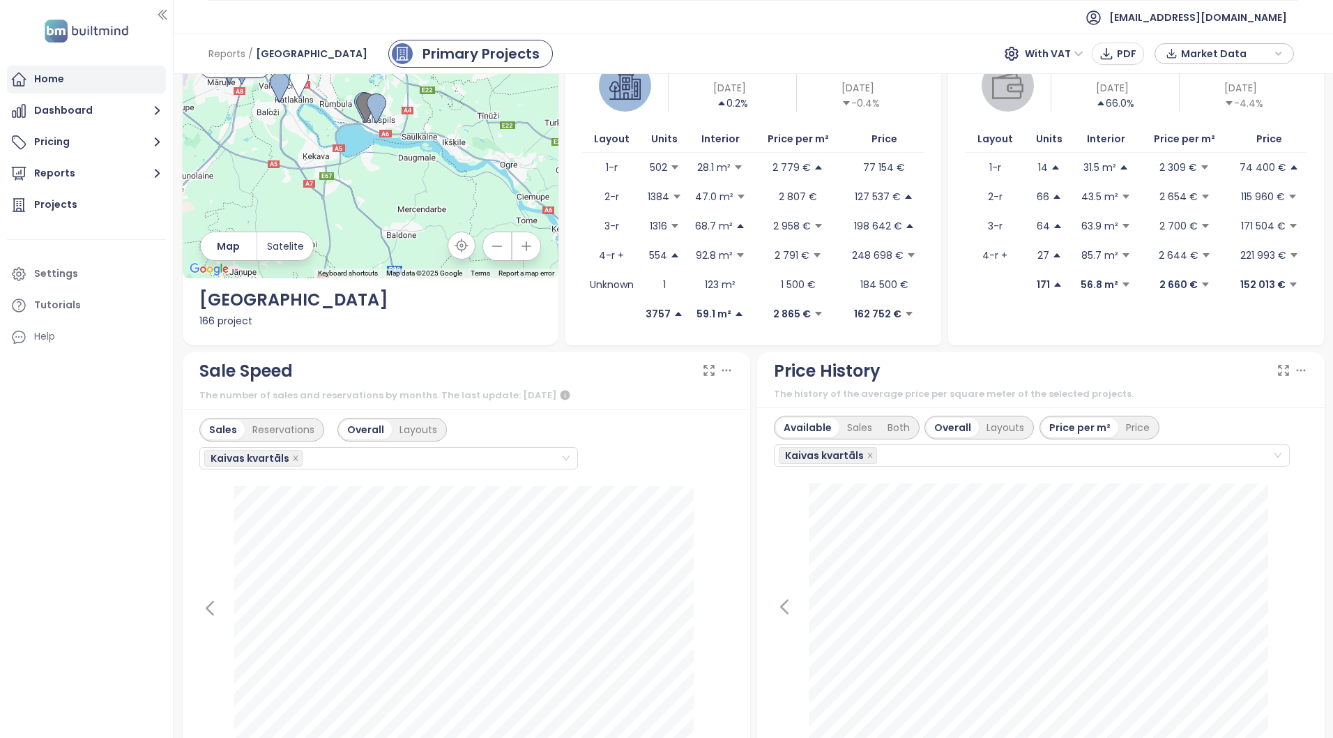
click at [72, 73] on div "Home" at bounding box center [86, 80] width 159 height 28
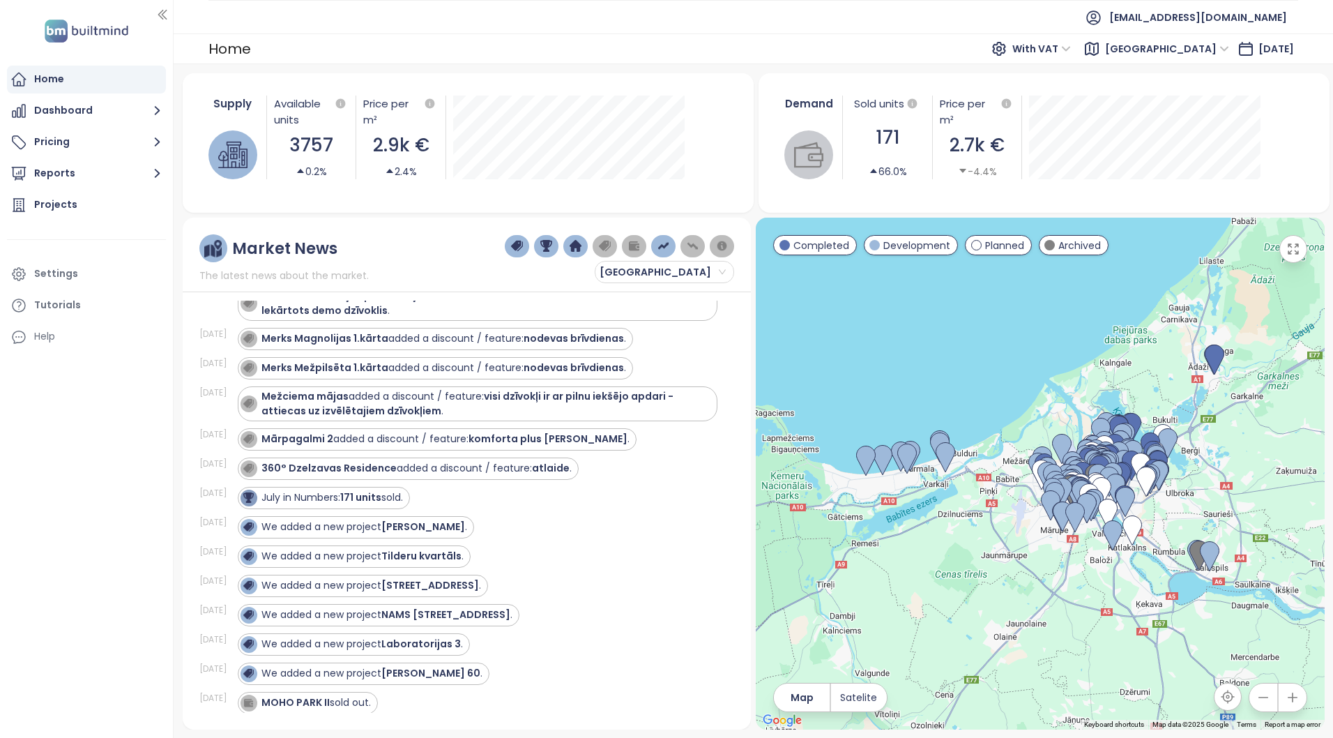
scroll to position [209, 0]
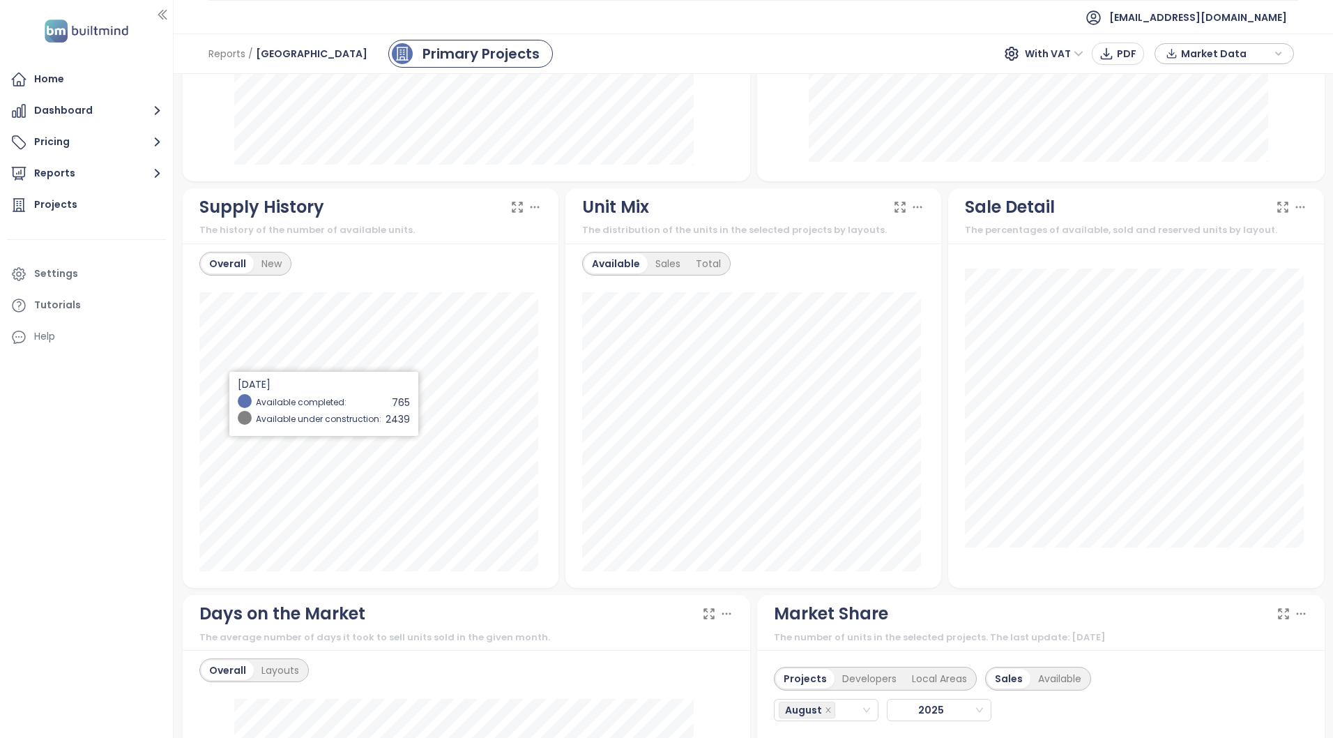
scroll to position [563, 0]
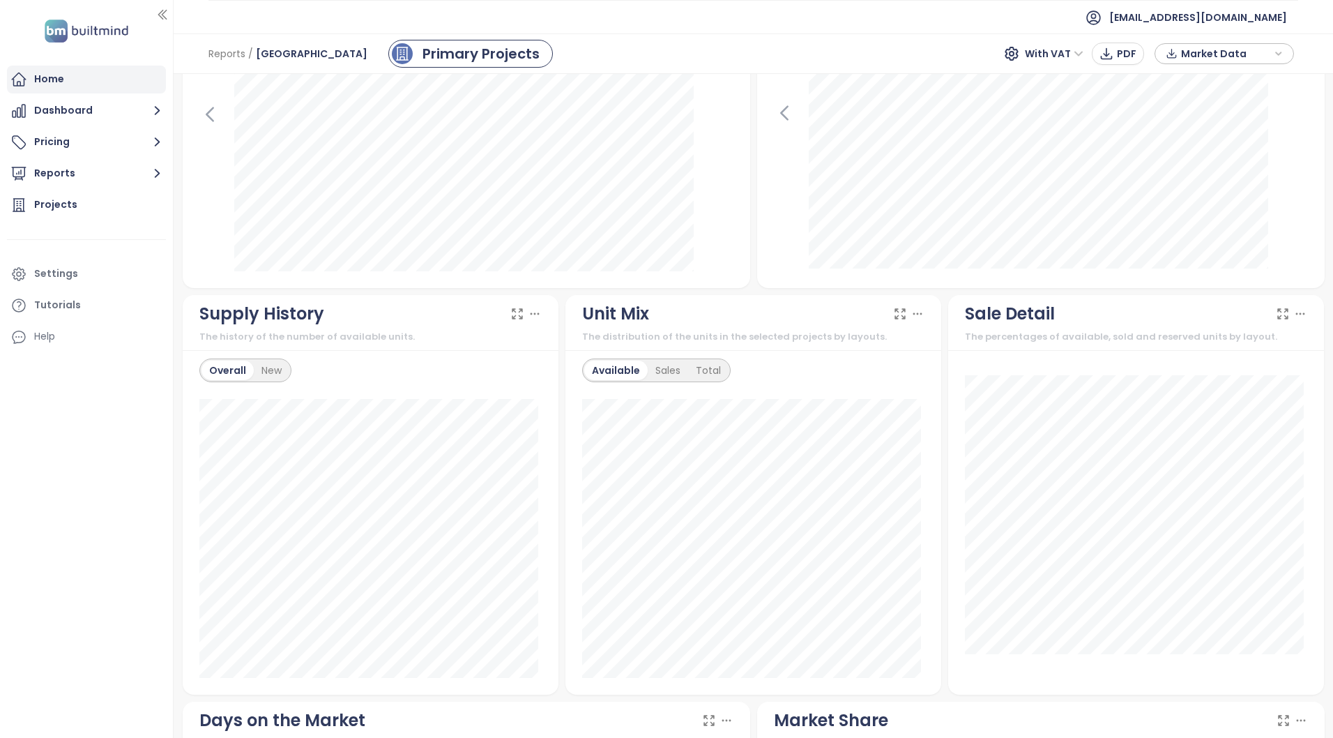
click at [83, 83] on div "Home" at bounding box center [86, 80] width 159 height 28
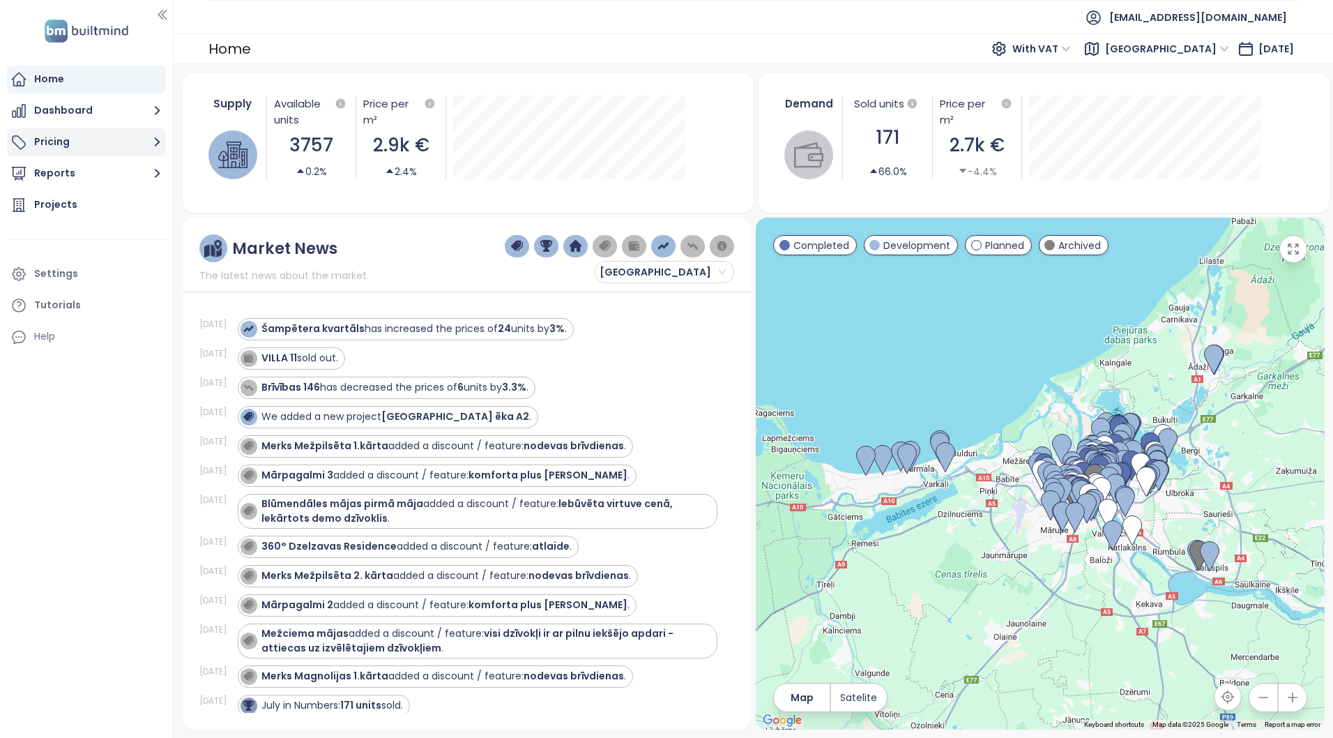
click at [42, 135] on button "Pricing" at bounding box center [86, 142] width 159 height 28
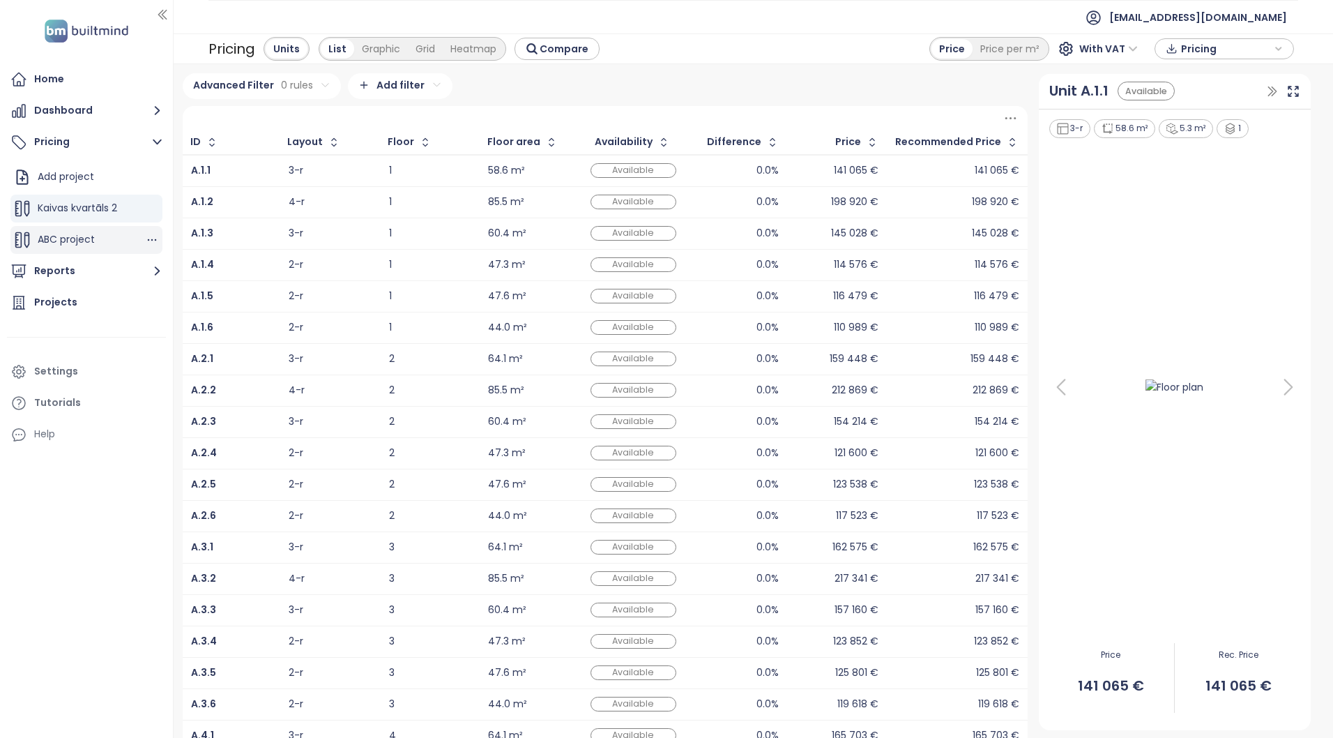
click at [61, 234] on span "ABC project" at bounding box center [66, 239] width 57 height 14
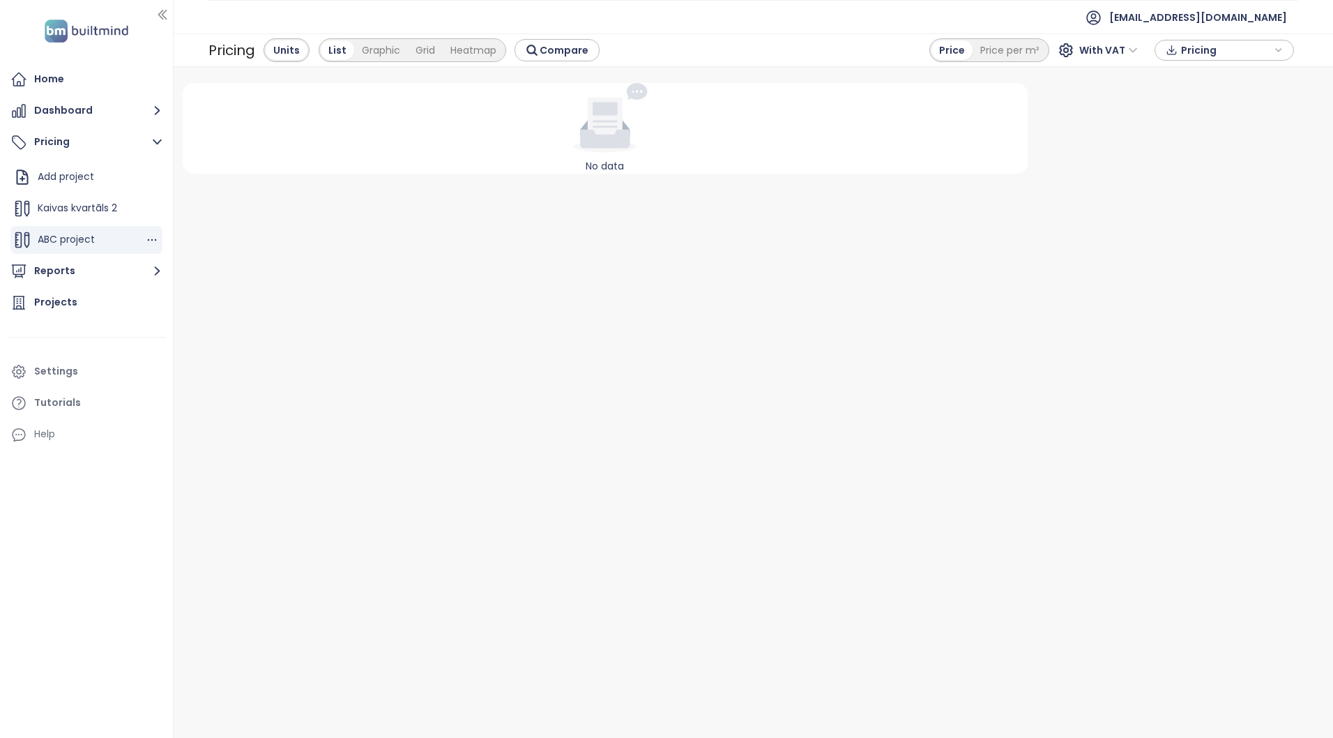
click at [61, 234] on span "ABC project" at bounding box center [66, 239] width 57 height 14
click at [63, 204] on span "Kaivas kvartāls 2" at bounding box center [77, 208] width 79 height 14
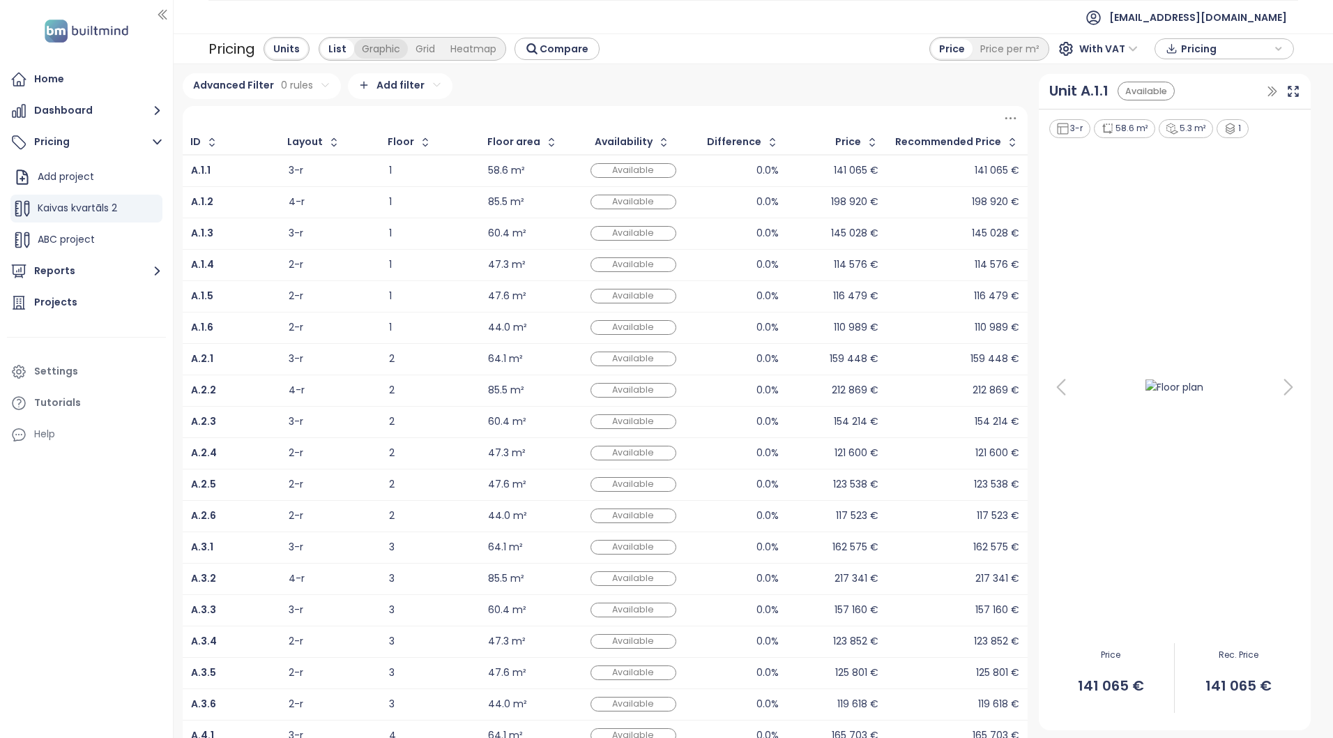
click at [366, 48] on div "Graphic" at bounding box center [381, 49] width 54 height 20
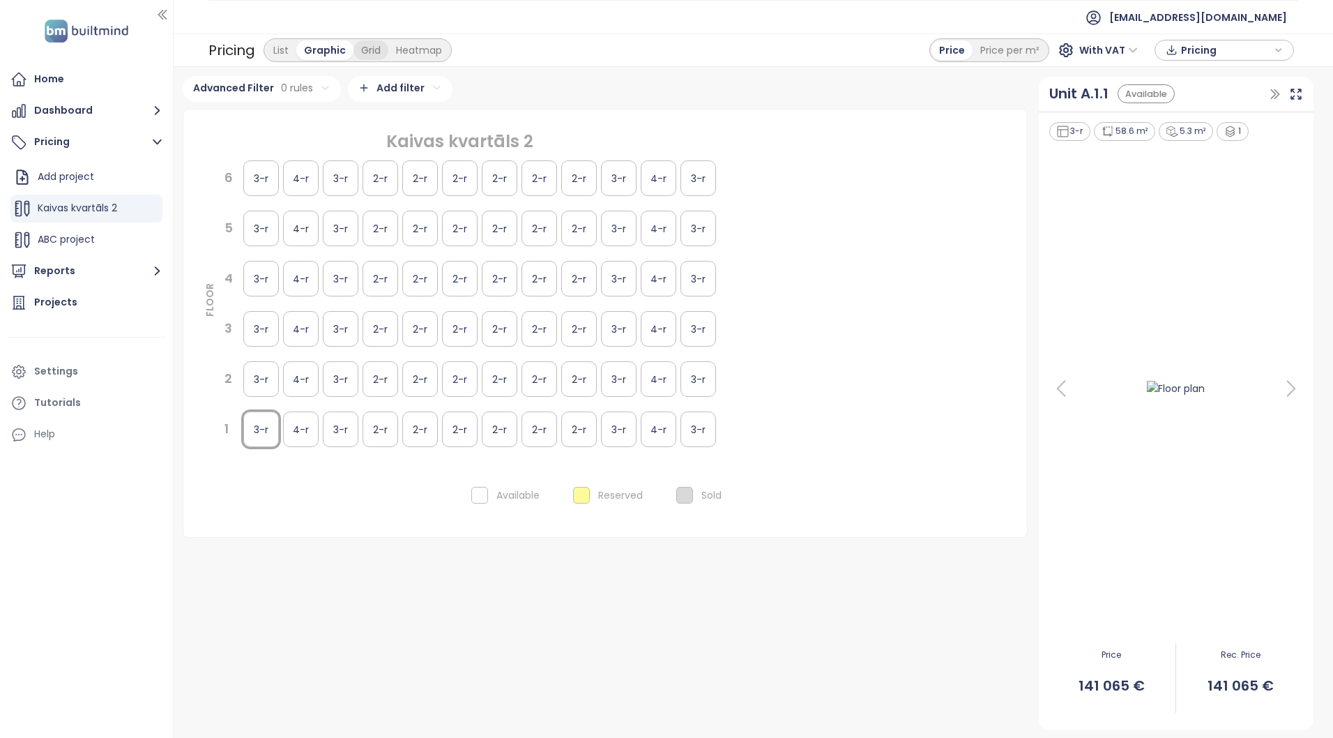
click at [383, 45] on div "Grid" at bounding box center [370, 50] width 35 height 20
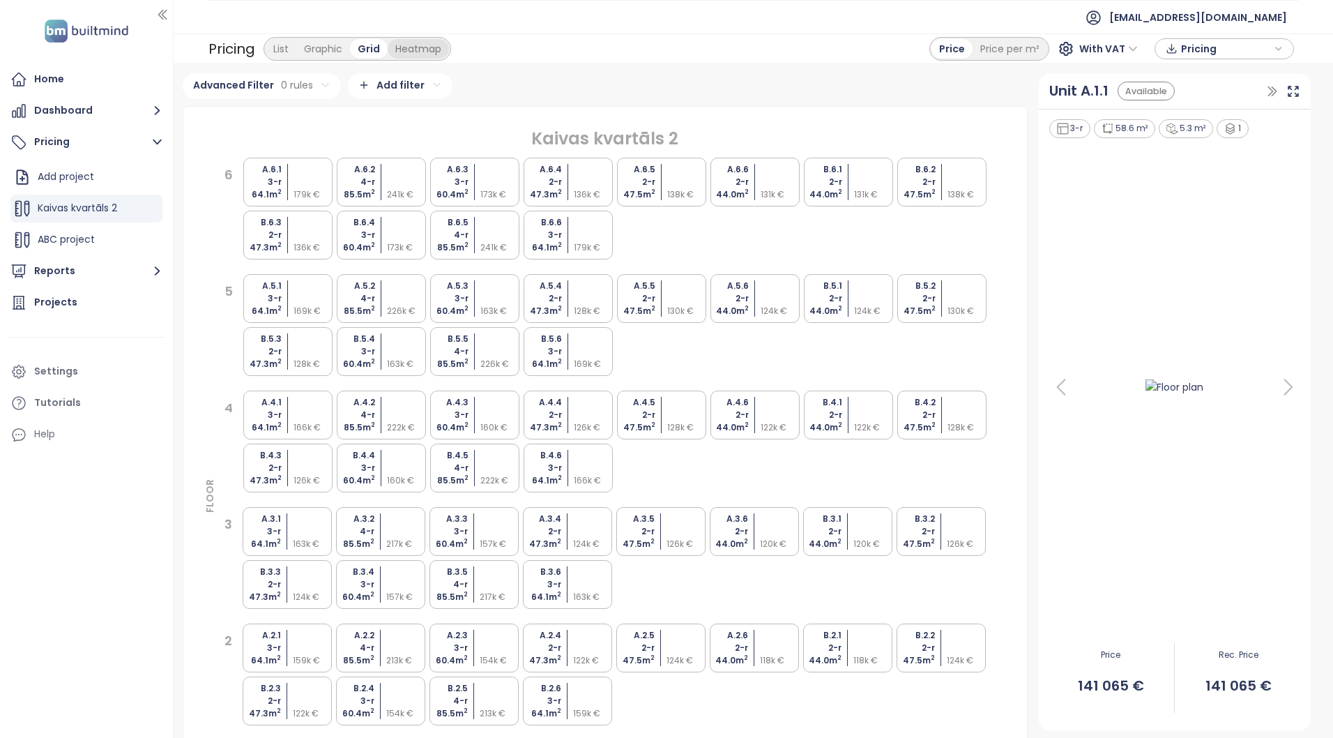
click at [413, 42] on div "Heatmap" at bounding box center [418, 49] width 61 height 20
click at [282, 49] on div "List" at bounding box center [281, 49] width 31 height 20
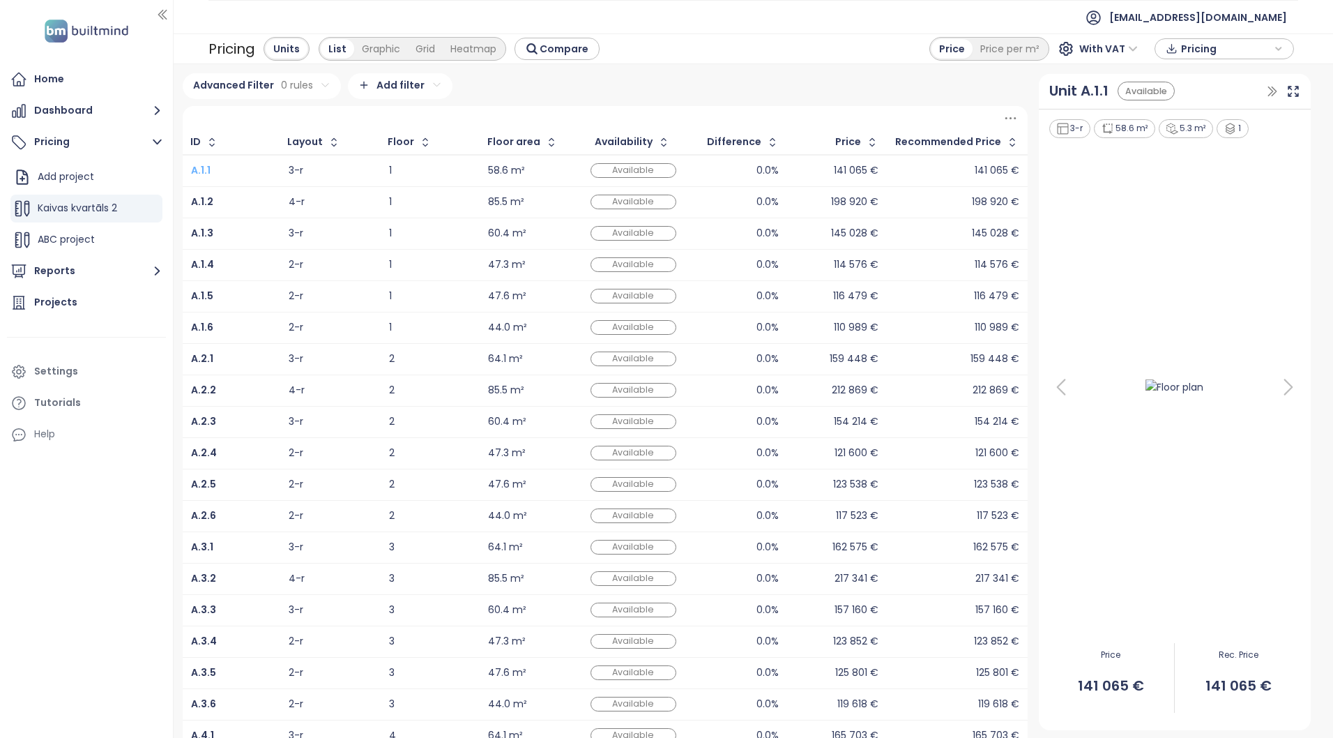
click at [206, 170] on b "A.1.1" at bounding box center [201, 170] width 20 height 14
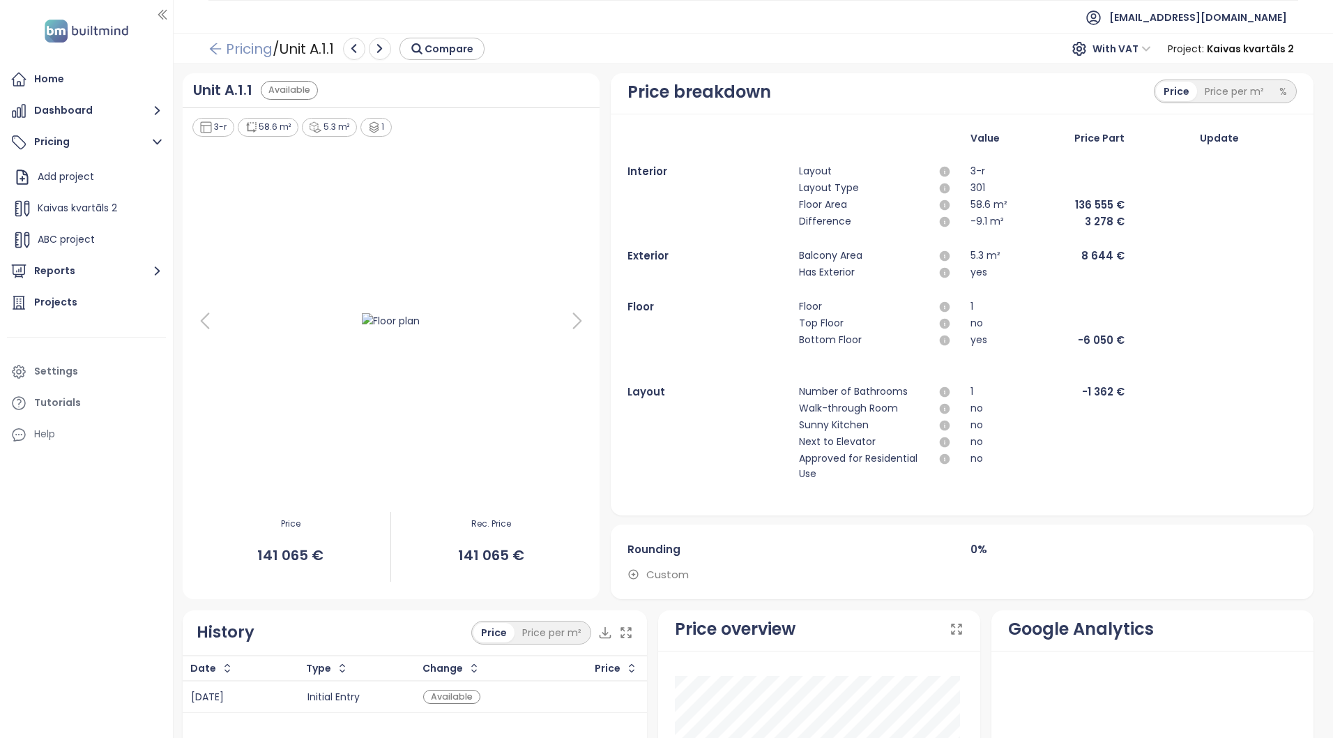
click at [215, 46] on icon "arrow-left" at bounding box center [215, 49] width 14 height 14
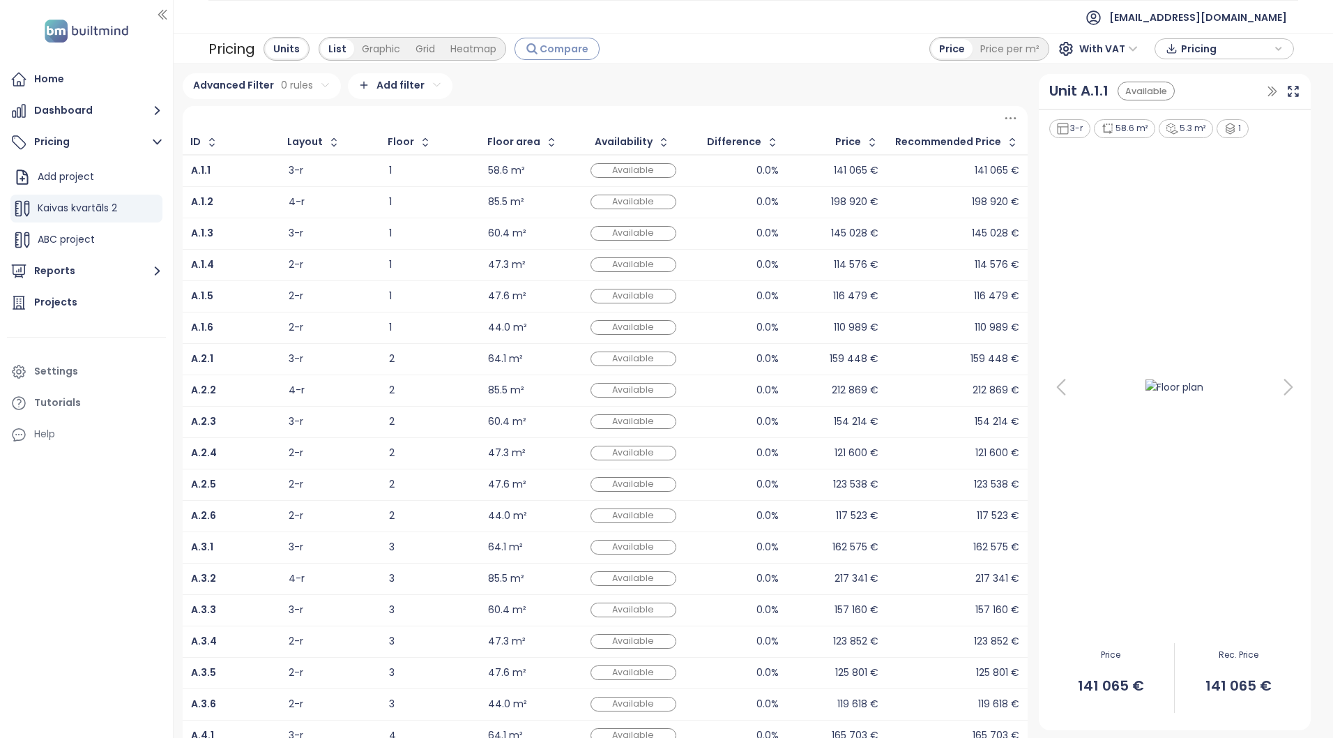
click at [569, 44] on span "Compare" at bounding box center [564, 48] width 49 height 15
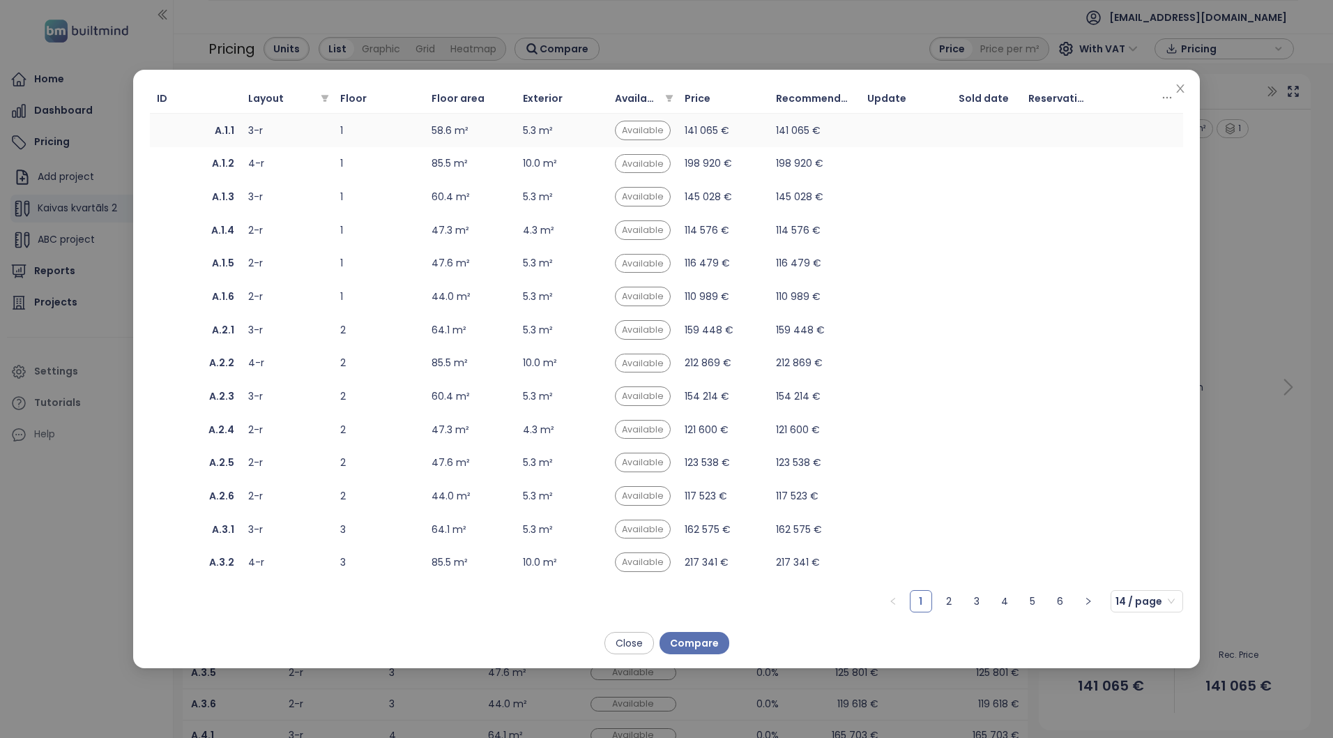
click at [180, 131] on span "A.1.1" at bounding box center [195, 130] width 77 height 15
click at [201, 158] on span "A.1.2" at bounding box center [195, 162] width 77 height 15
click at [205, 199] on span "A.1.3" at bounding box center [195, 196] width 77 height 15
click at [687, 643] on span "Compare" at bounding box center [694, 642] width 49 height 15
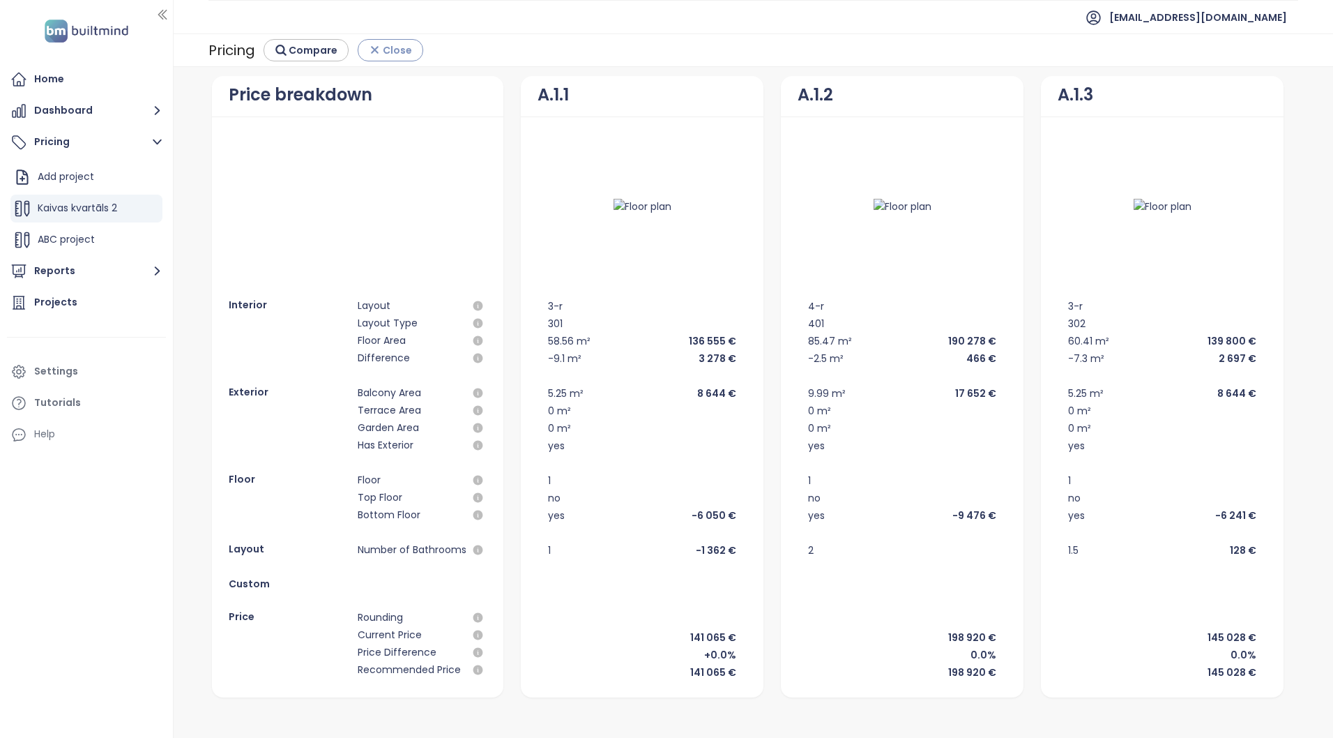
click at [373, 49] on icon "button" at bounding box center [375, 50] width 6 height 6
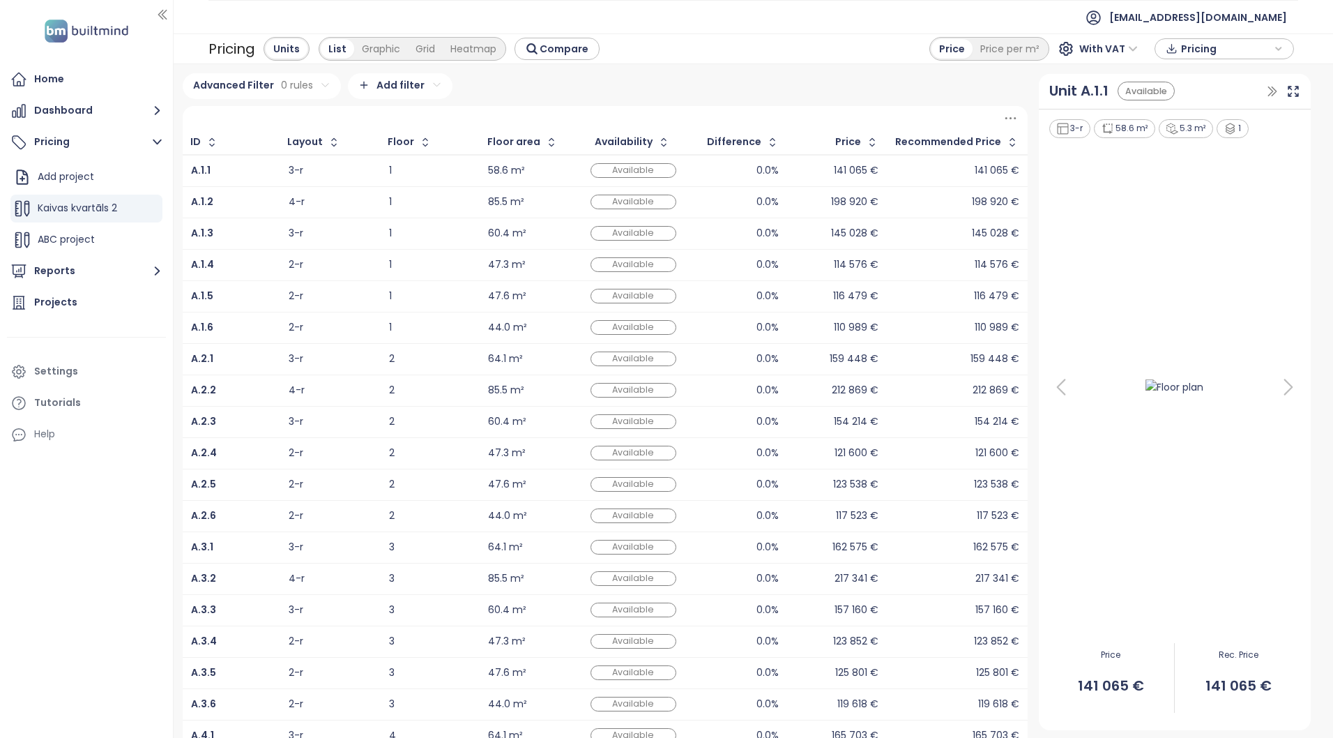
scroll to position [89, 0]
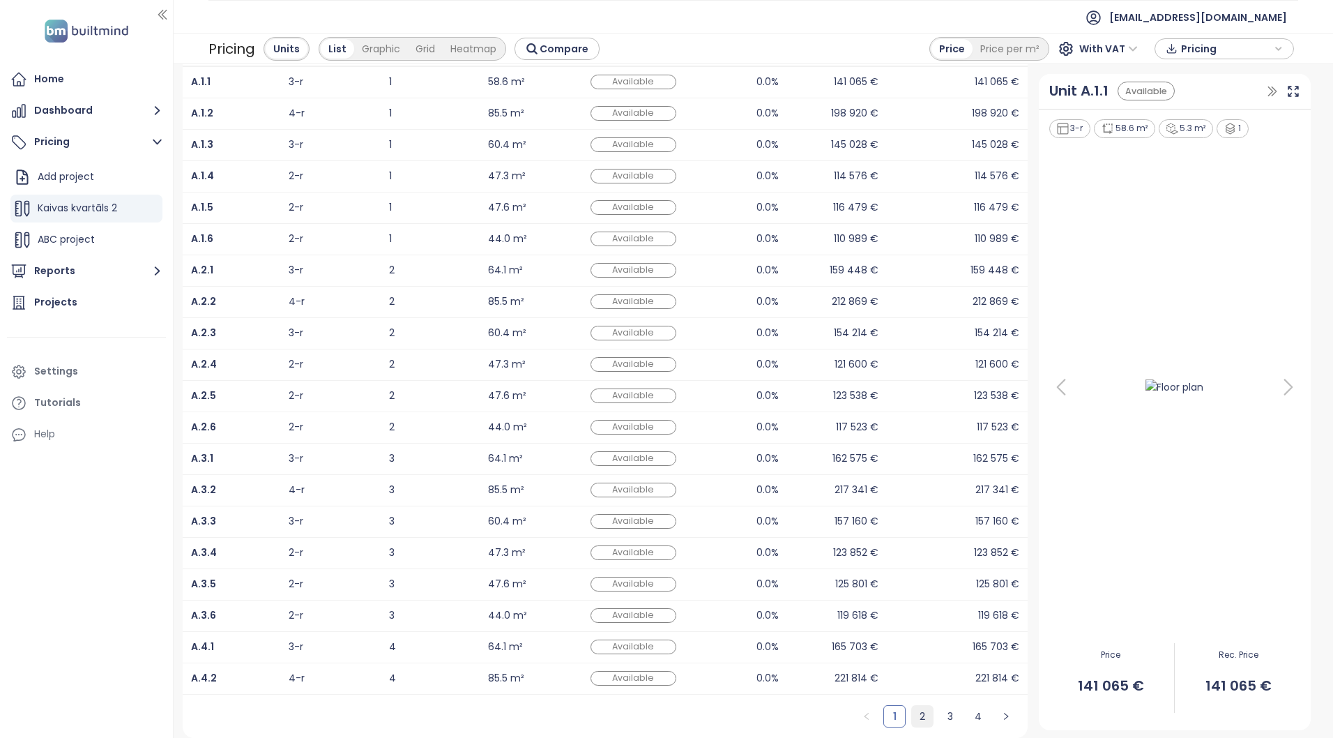
click at [913, 715] on link "2" at bounding box center [922, 715] width 21 height 21
click at [945, 722] on link "3" at bounding box center [950, 715] width 21 height 21
click at [969, 719] on link "4" at bounding box center [978, 715] width 21 height 21
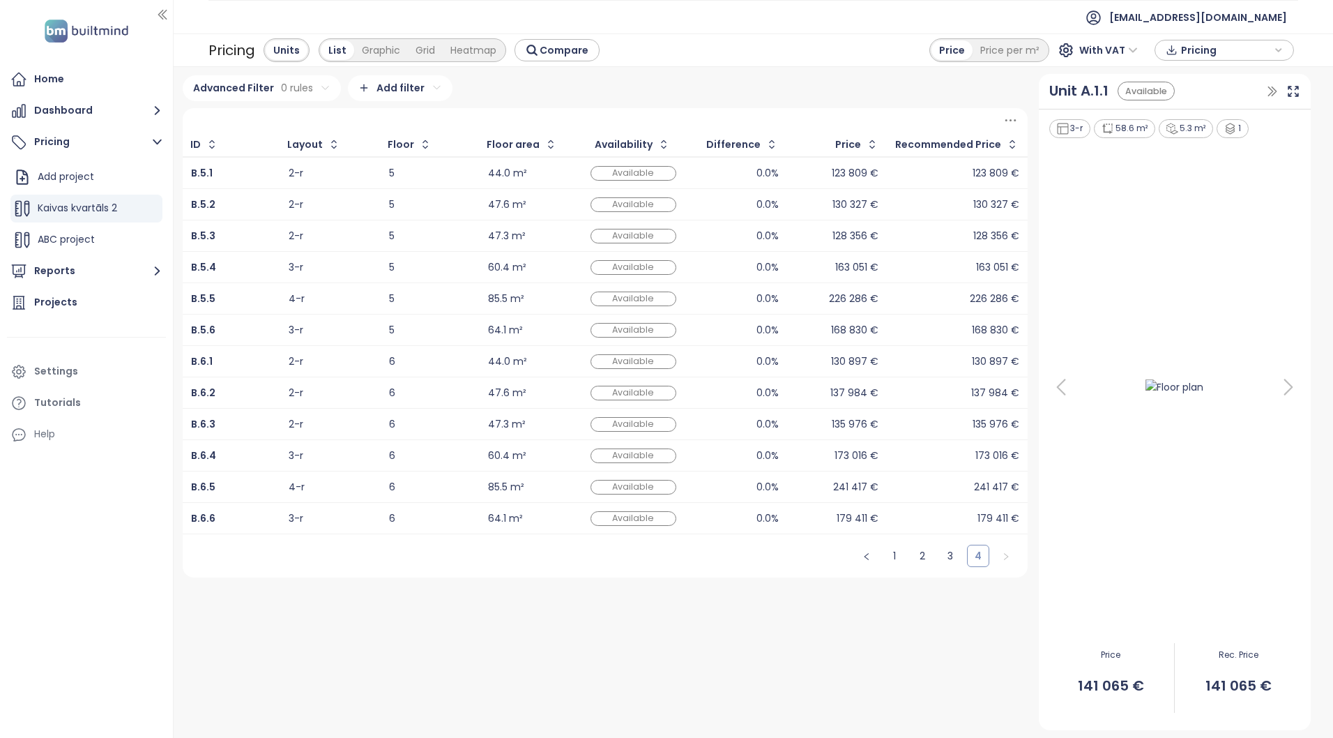
scroll to position [0, 0]
click at [316, 89] on html "Home Dashboard Pricing Add project Kaivas kvartāls 2 ABC project Reports Projec…" at bounding box center [666, 369] width 1333 height 738
click at [575, 93] on html "Home Dashboard Pricing Add project Kaivas kvartāls 2 ABC project Reports Projec…" at bounding box center [666, 369] width 1333 height 738
